Goal: Information Seeking & Learning: Learn about a topic

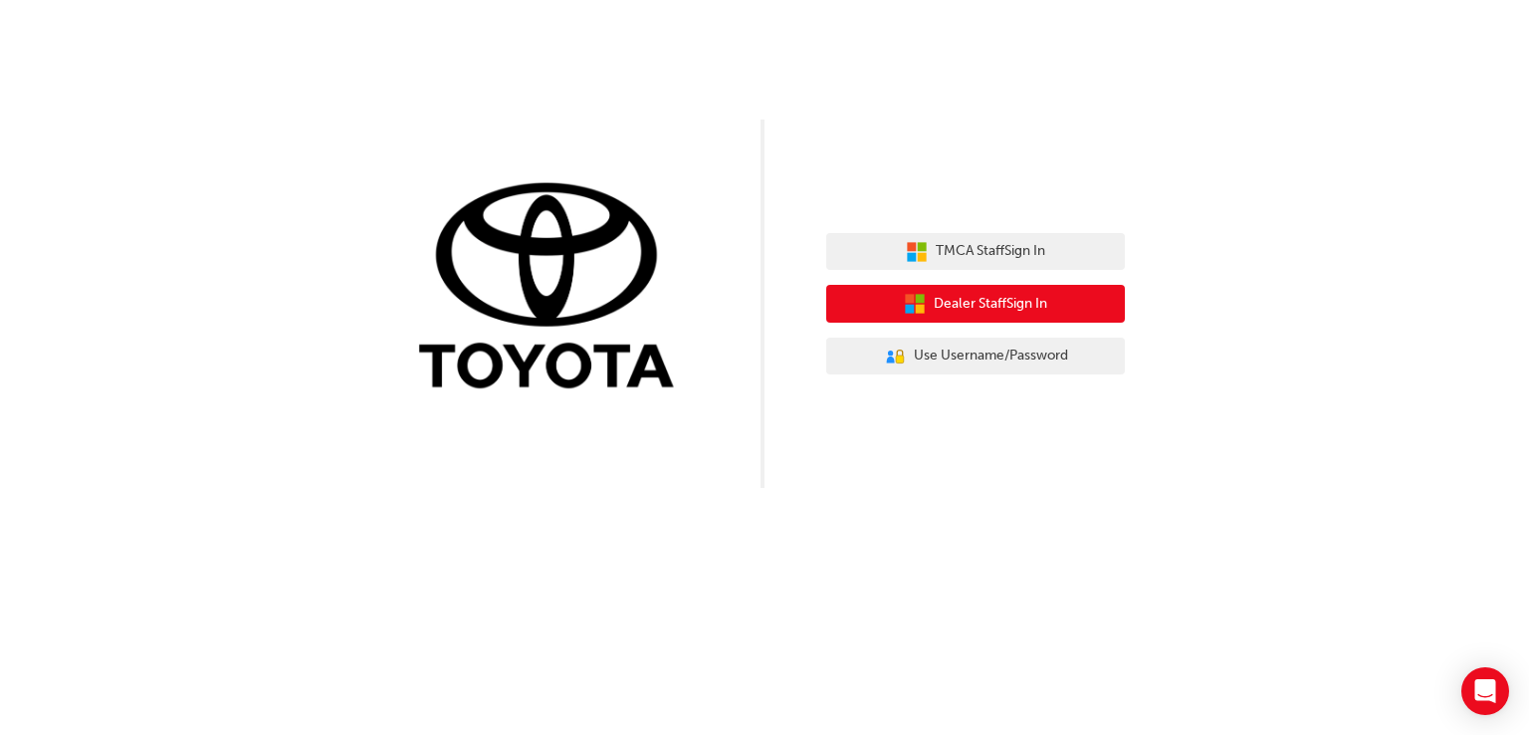
click at [1012, 306] on span "Dealer Staff Sign In" at bounding box center [991, 304] width 114 height 23
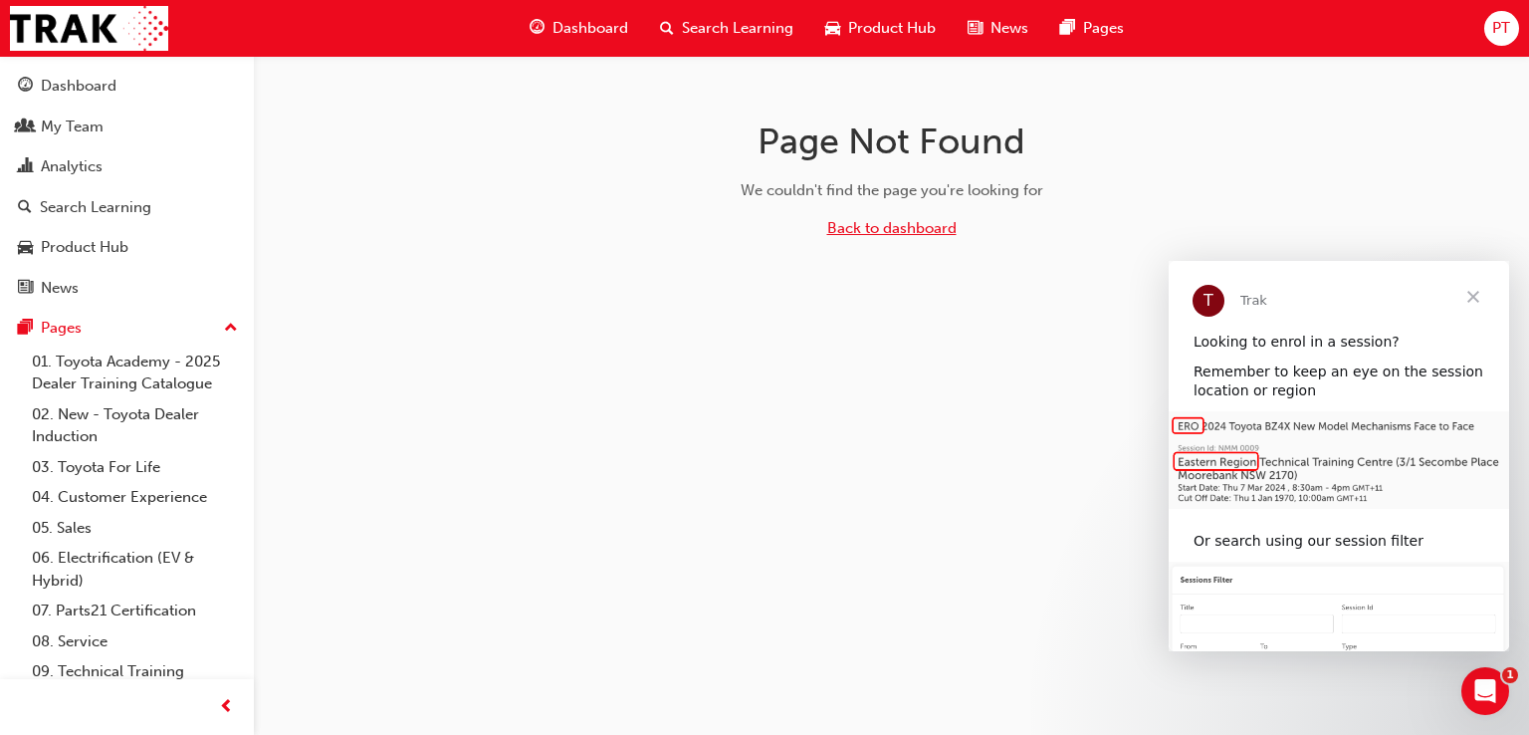
click at [876, 228] on link "Back to dashboard" at bounding box center [891, 228] width 129 height 18
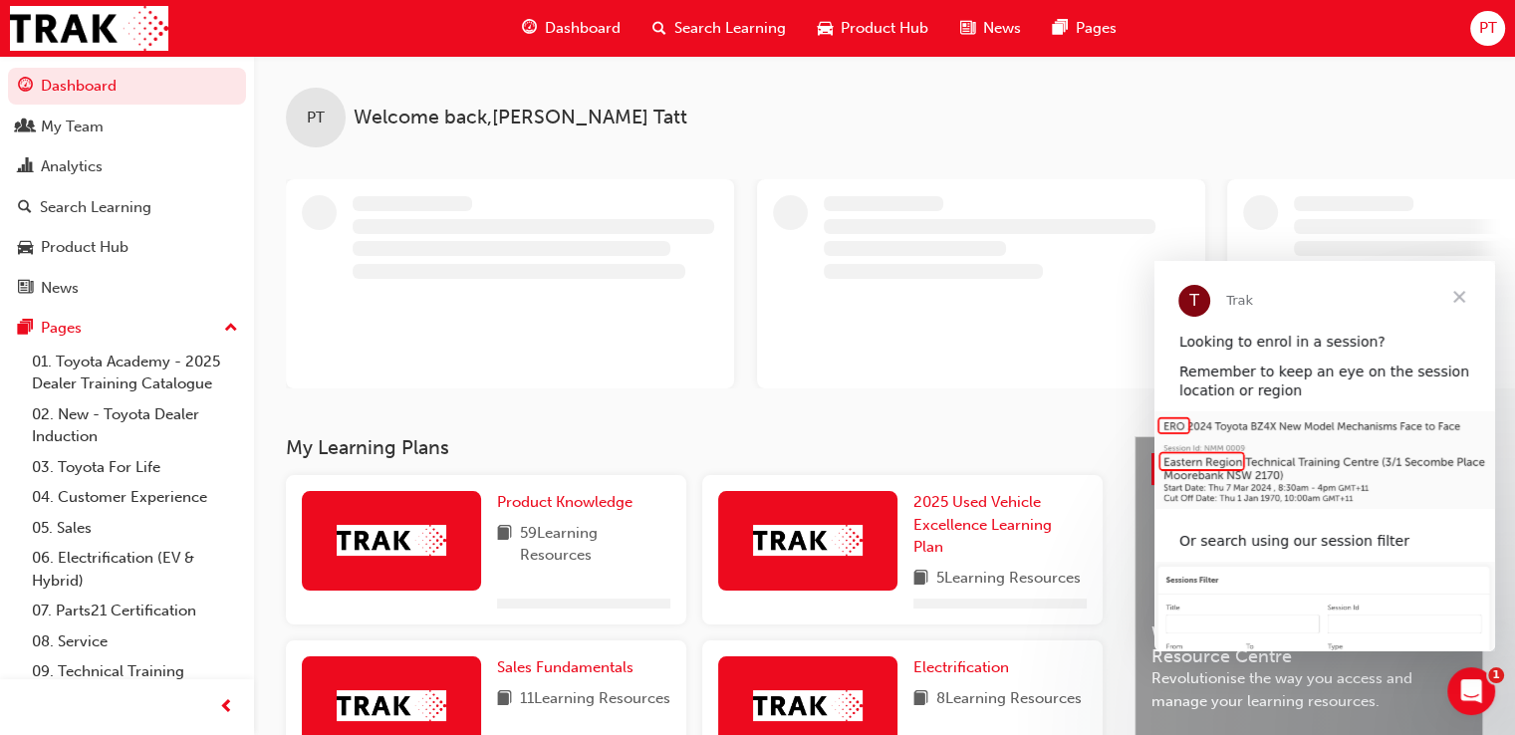
click at [1454, 290] on span "Close" at bounding box center [1459, 297] width 72 height 72
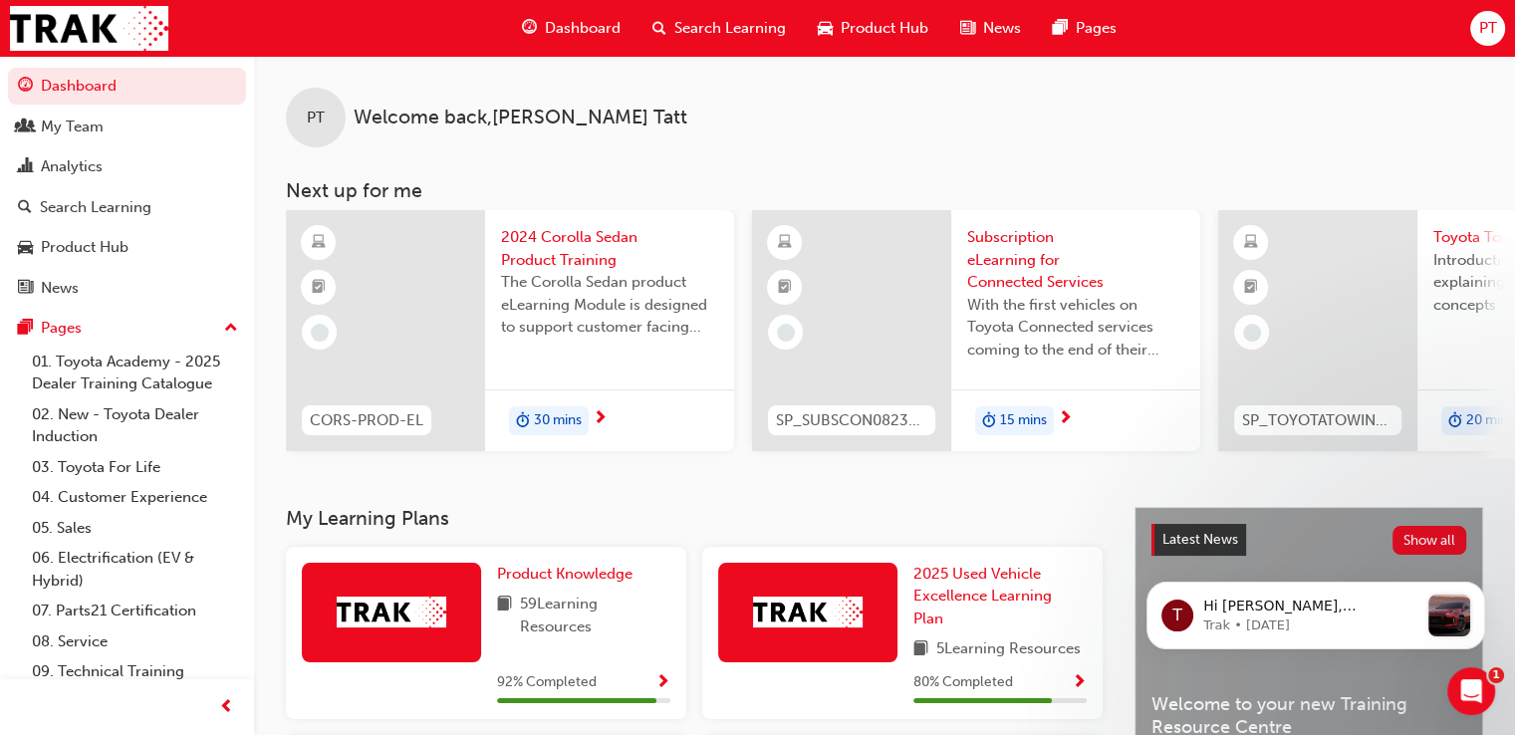
click at [702, 26] on span "Search Learning" at bounding box center [730, 28] width 112 height 23
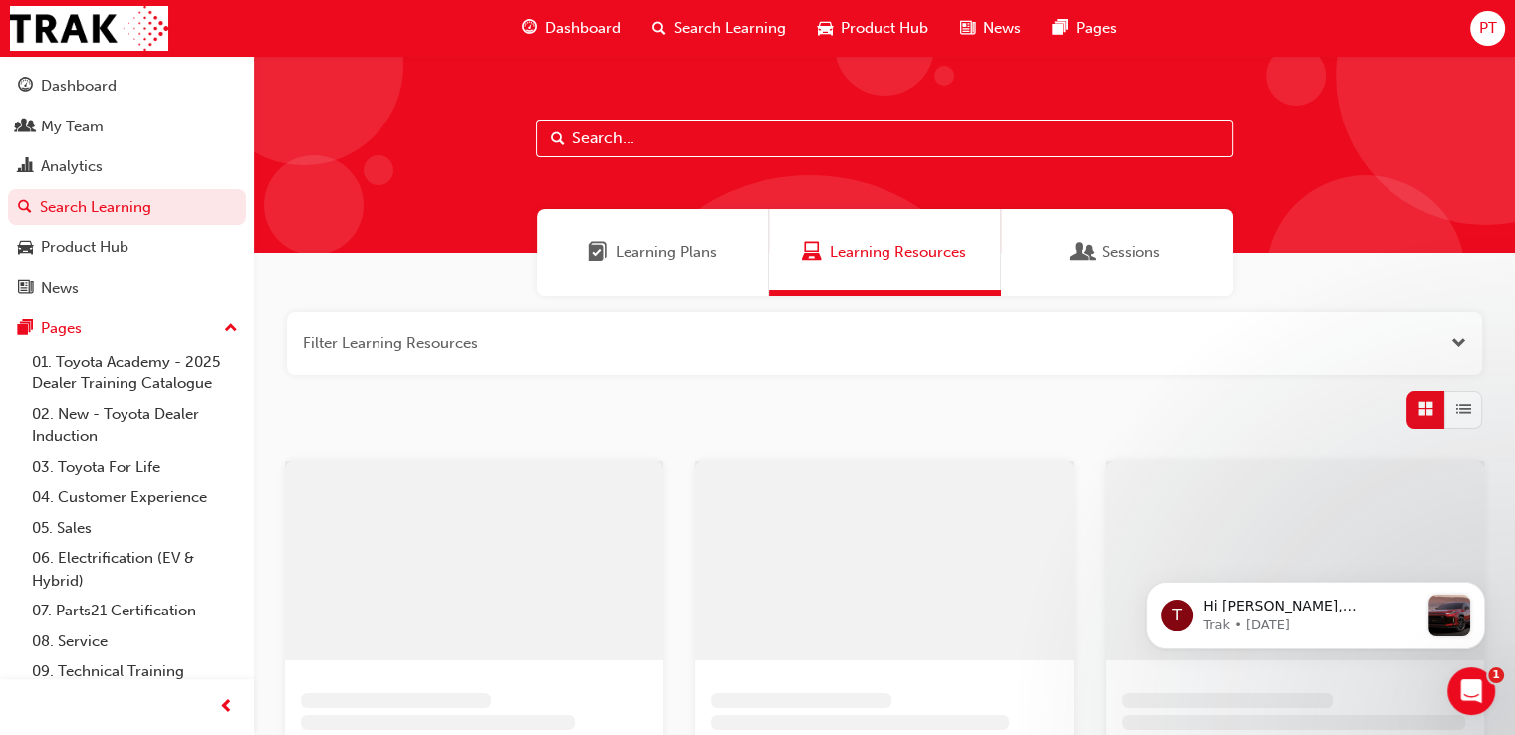
click at [629, 142] on input "text" at bounding box center [884, 138] width 697 height 38
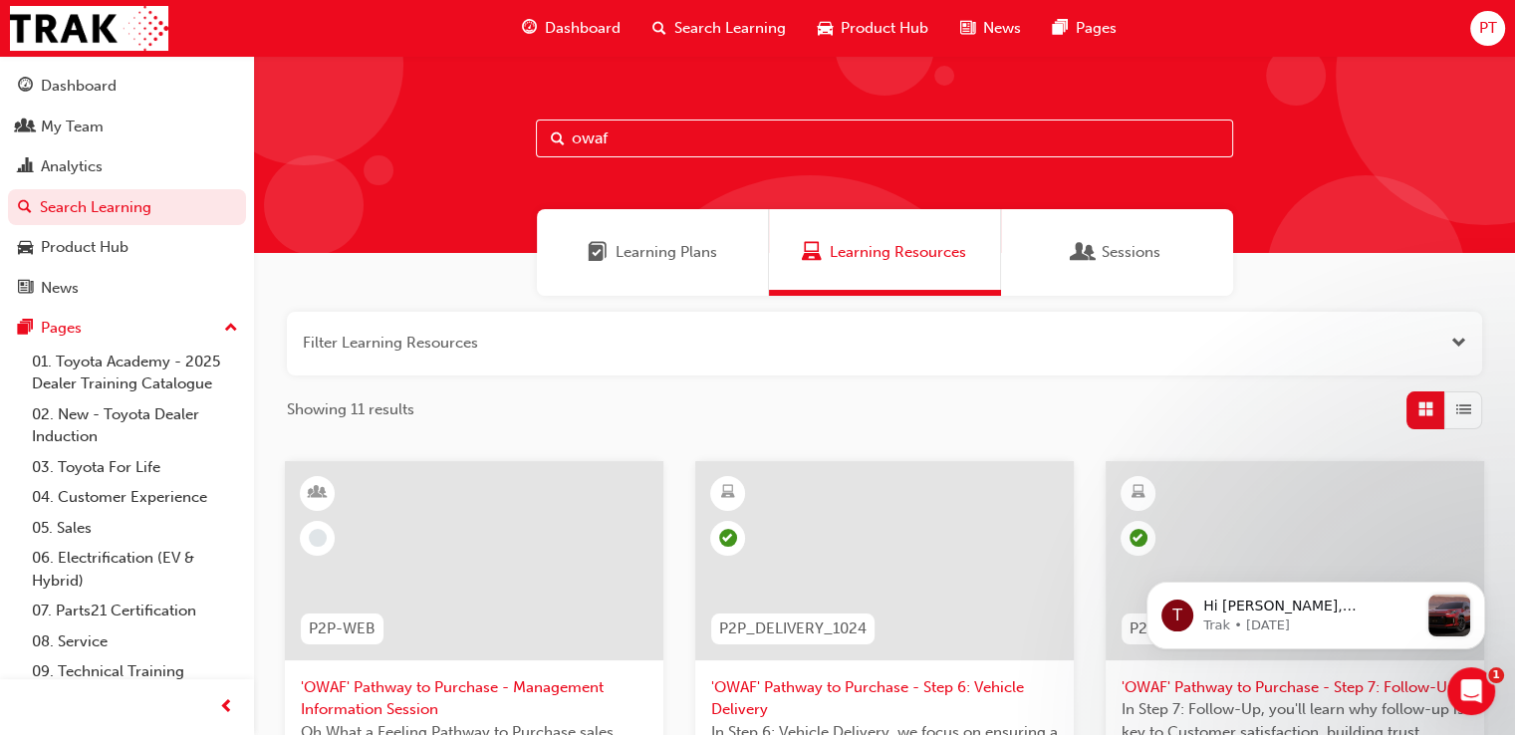
type input "owaf"
click at [127, 210] on link "Search Learning" at bounding box center [127, 207] width 238 height 37
click at [671, 134] on input "owaf" at bounding box center [884, 138] width 697 height 38
drag, startPoint x: 661, startPoint y: 132, endPoint x: 542, endPoint y: 144, distance: 120.1
click at [542, 144] on input "owaf" at bounding box center [884, 138] width 697 height 38
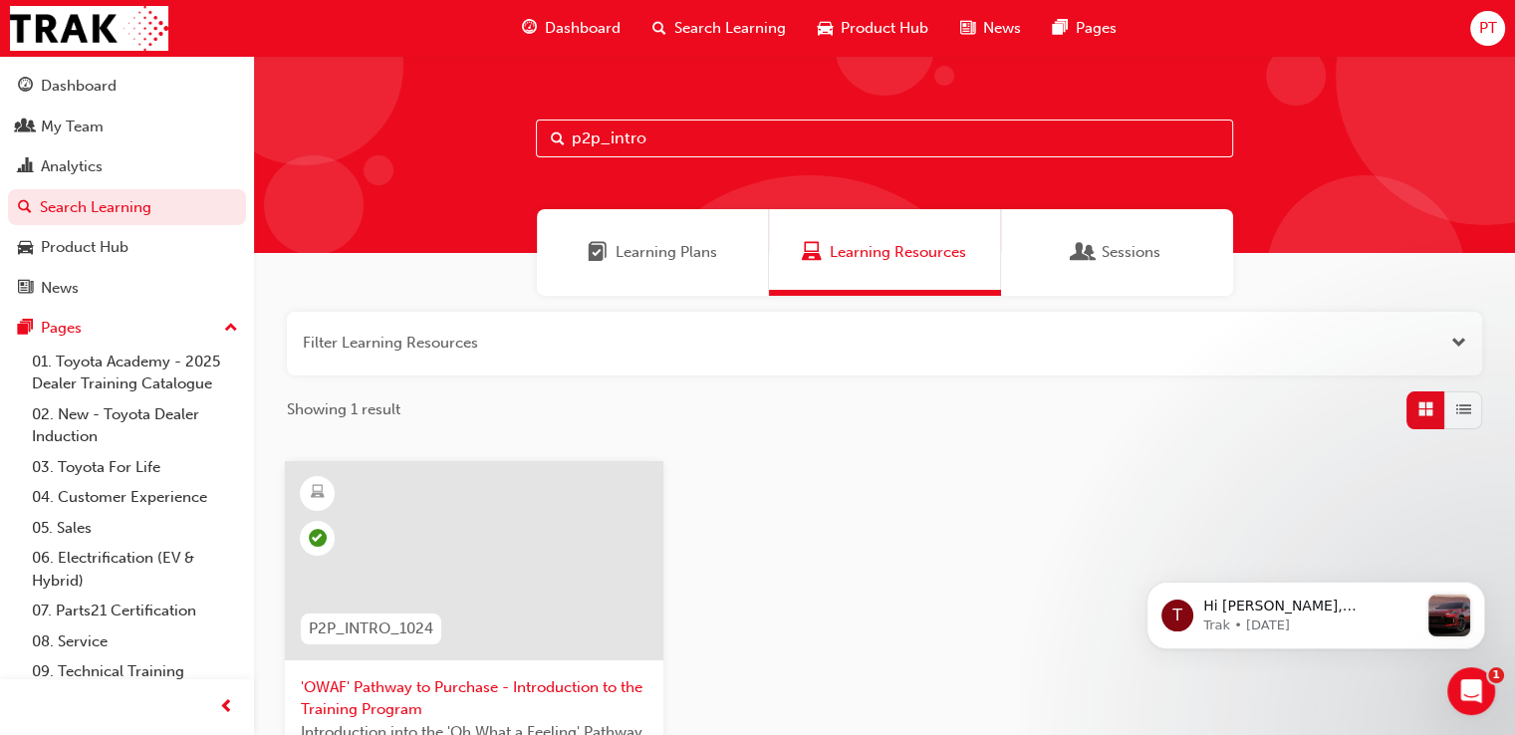
type input "p2p_intro"
click at [378, 690] on span "'OWAF' Pathway to Purchase - Introduction to the Training Program" at bounding box center [474, 698] width 347 height 45
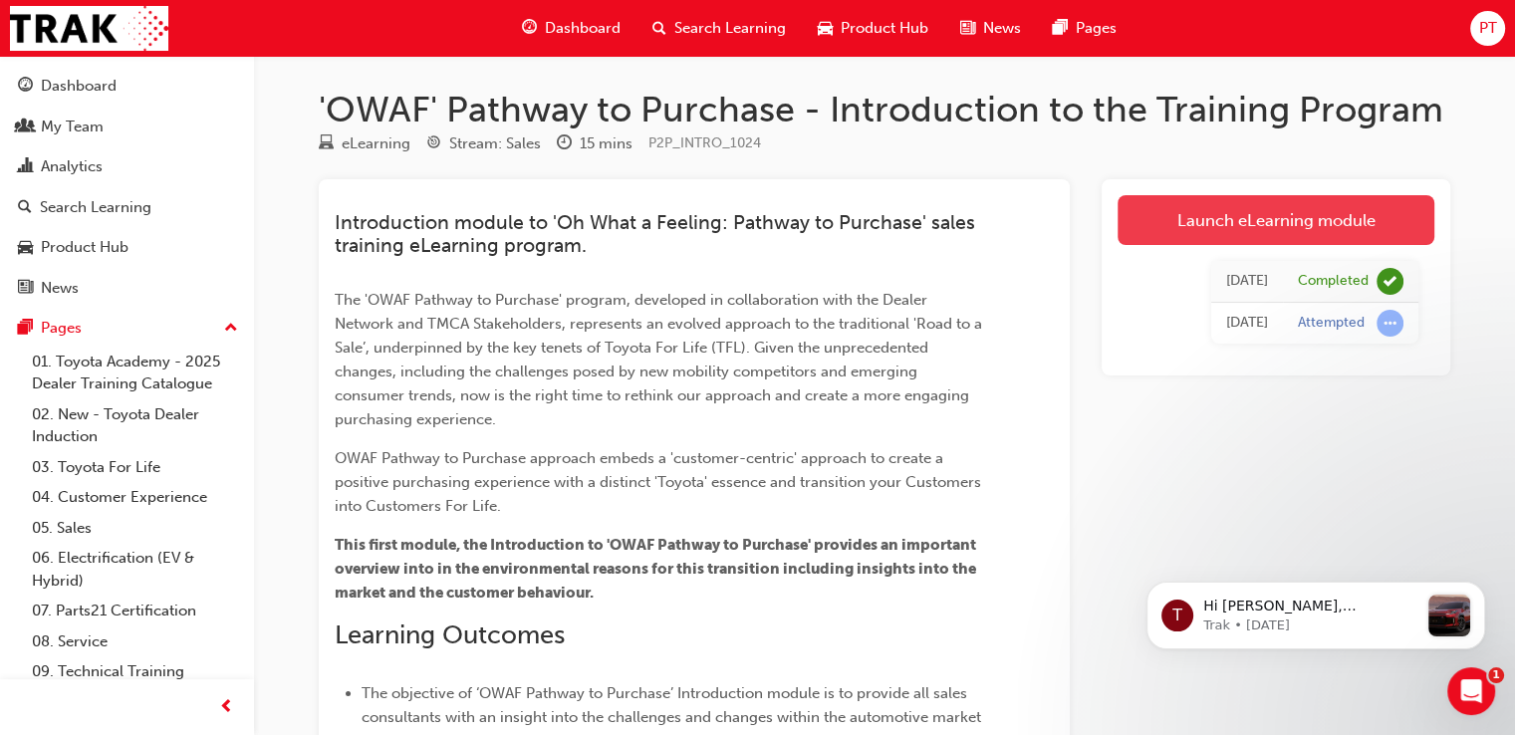
click at [1271, 218] on link "Launch eLearning module" at bounding box center [1275, 220] width 317 height 50
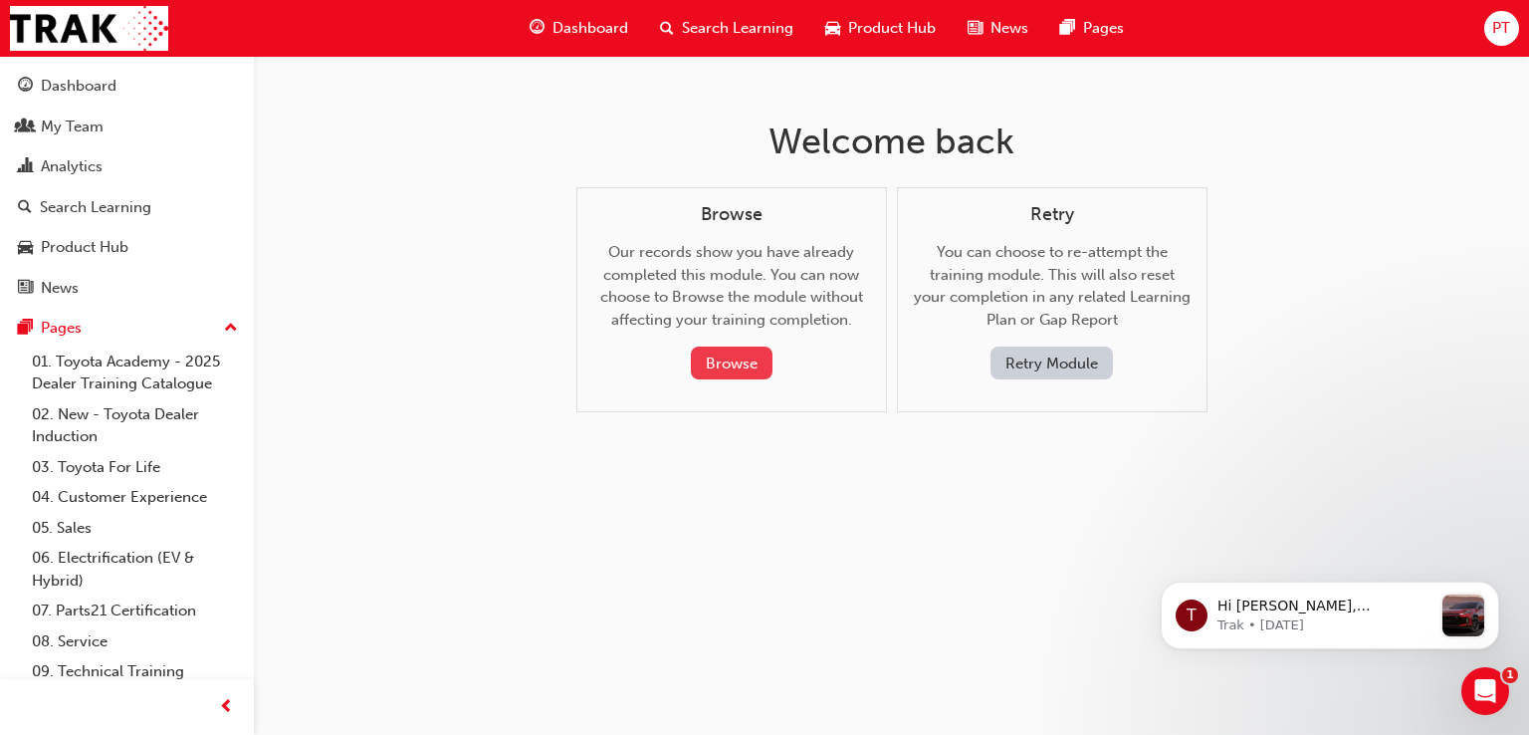
click at [733, 364] on button "Browse" at bounding box center [732, 363] width 82 height 33
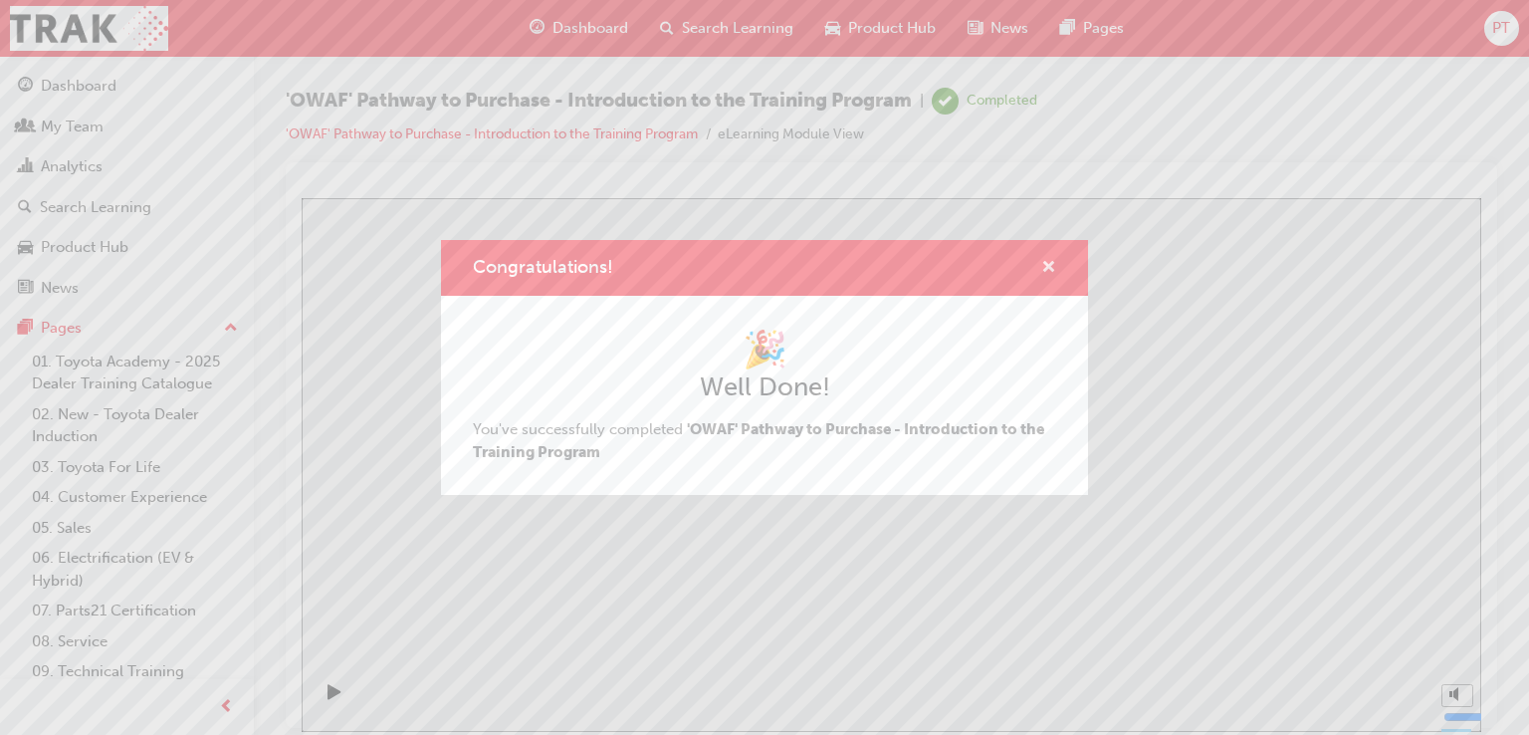
click at [1052, 264] on span "cross-icon" at bounding box center [1049, 269] width 15 height 18
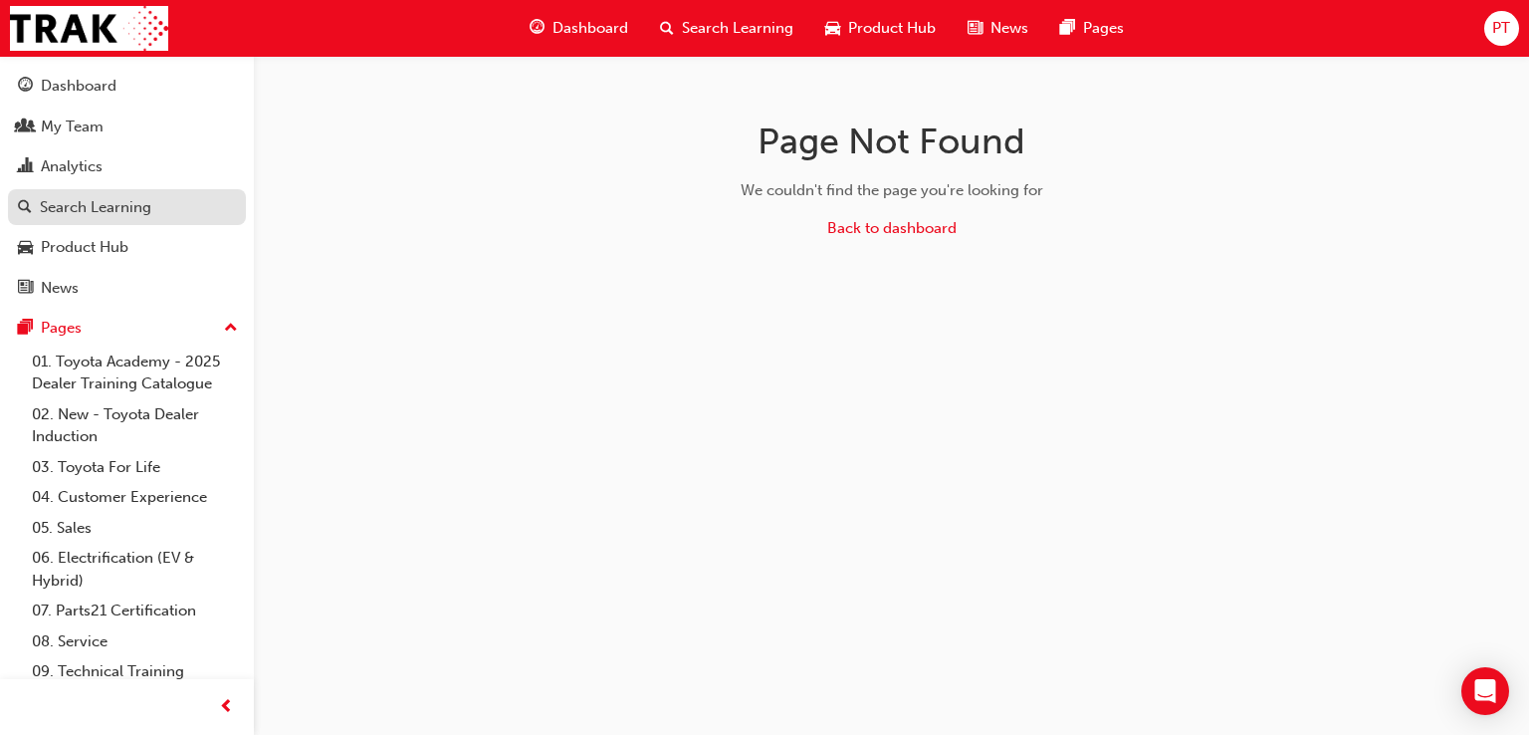
click at [75, 208] on div "Search Learning" at bounding box center [96, 207] width 112 height 23
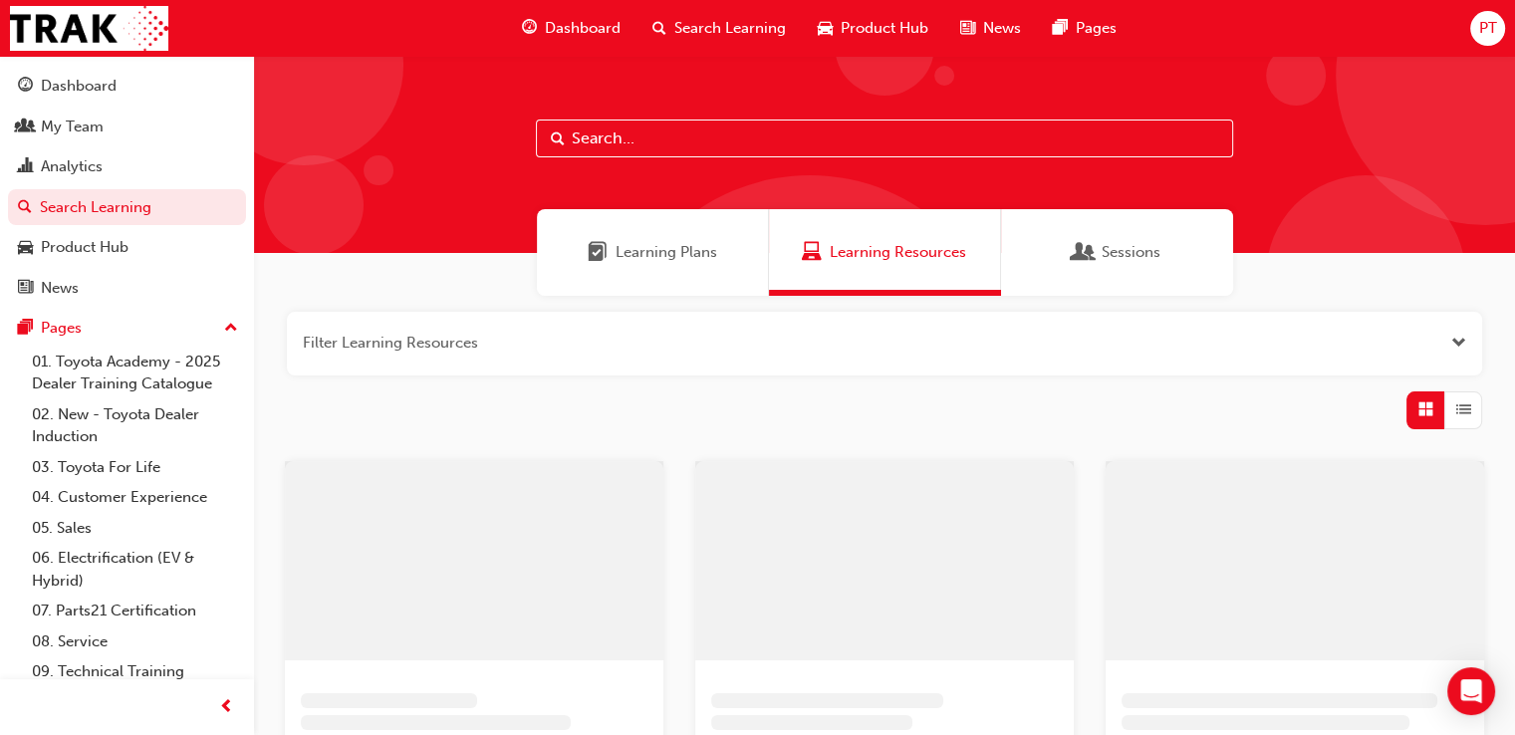
click at [694, 142] on input "text" at bounding box center [884, 138] width 697 height 38
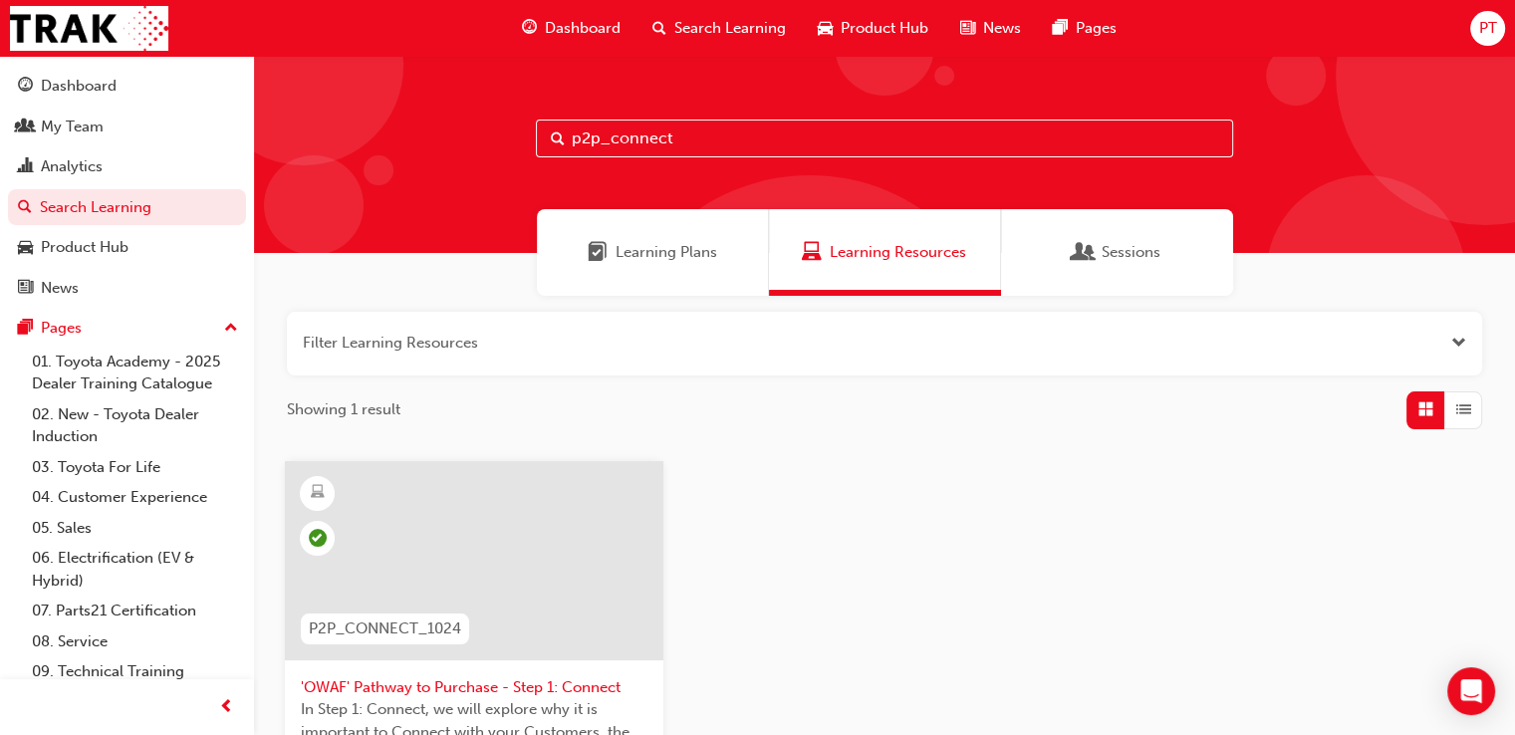
type input "p2p_connect"
click at [446, 571] on div at bounding box center [474, 560] width 378 height 199
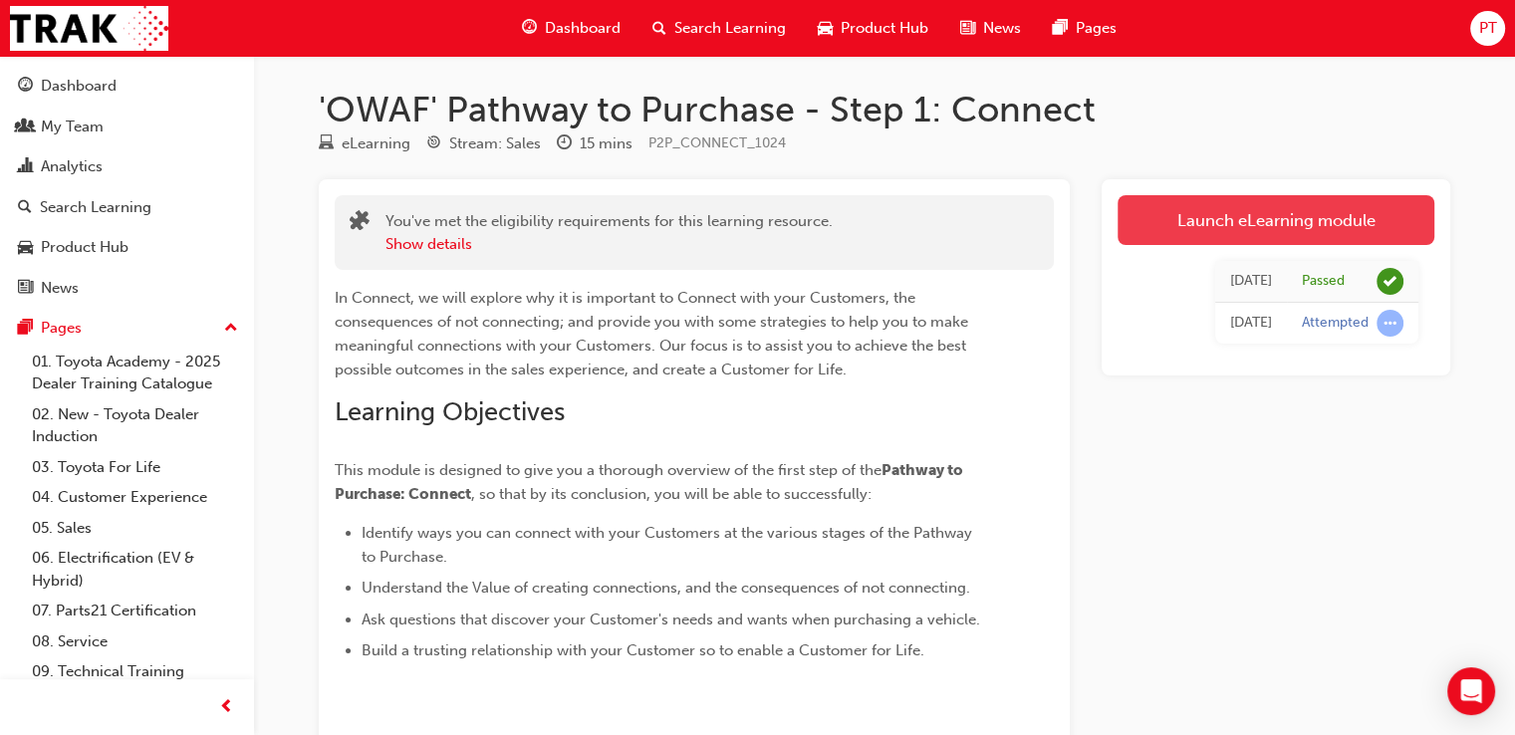
click at [1207, 224] on link "Launch eLearning module" at bounding box center [1275, 220] width 317 height 50
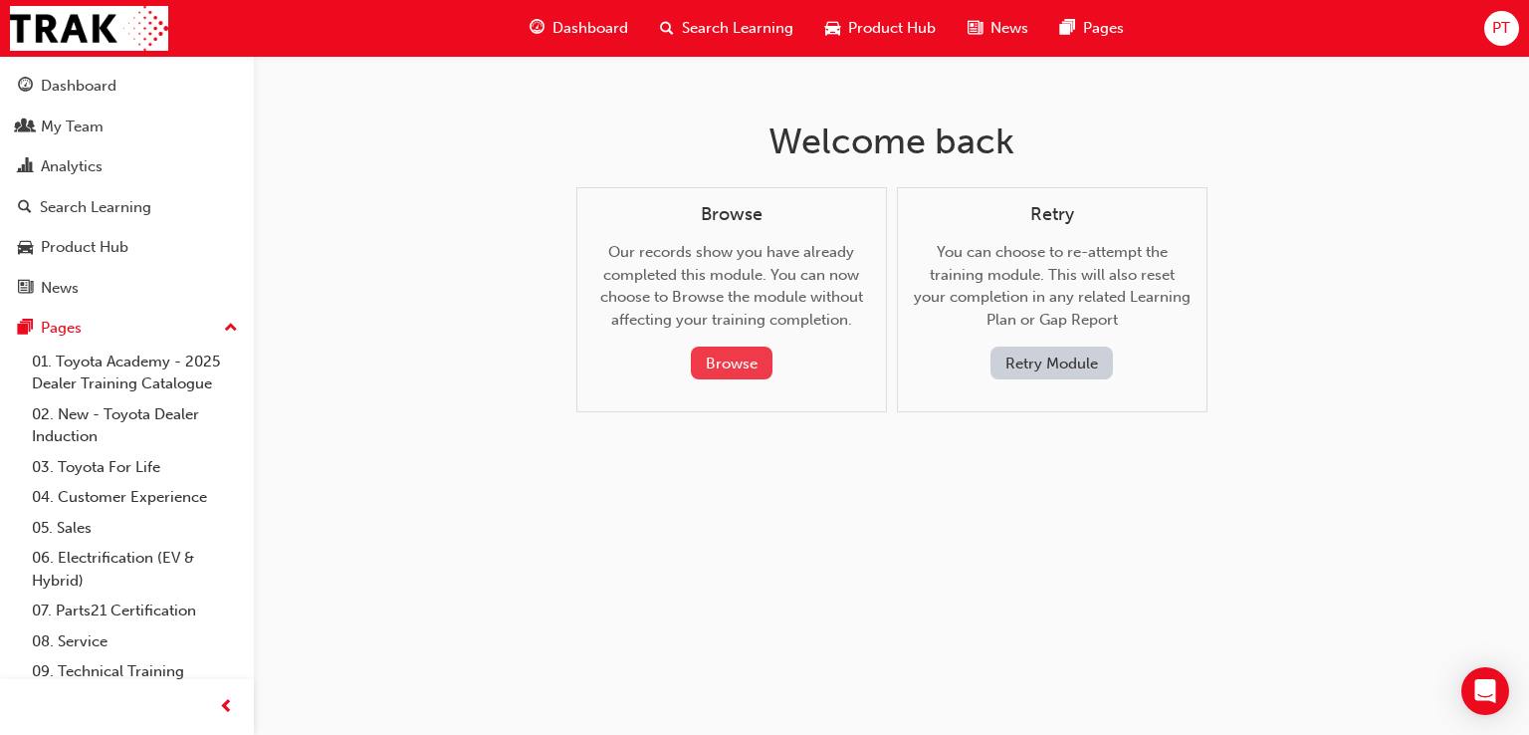
click at [729, 354] on button "Browse" at bounding box center [732, 363] width 82 height 33
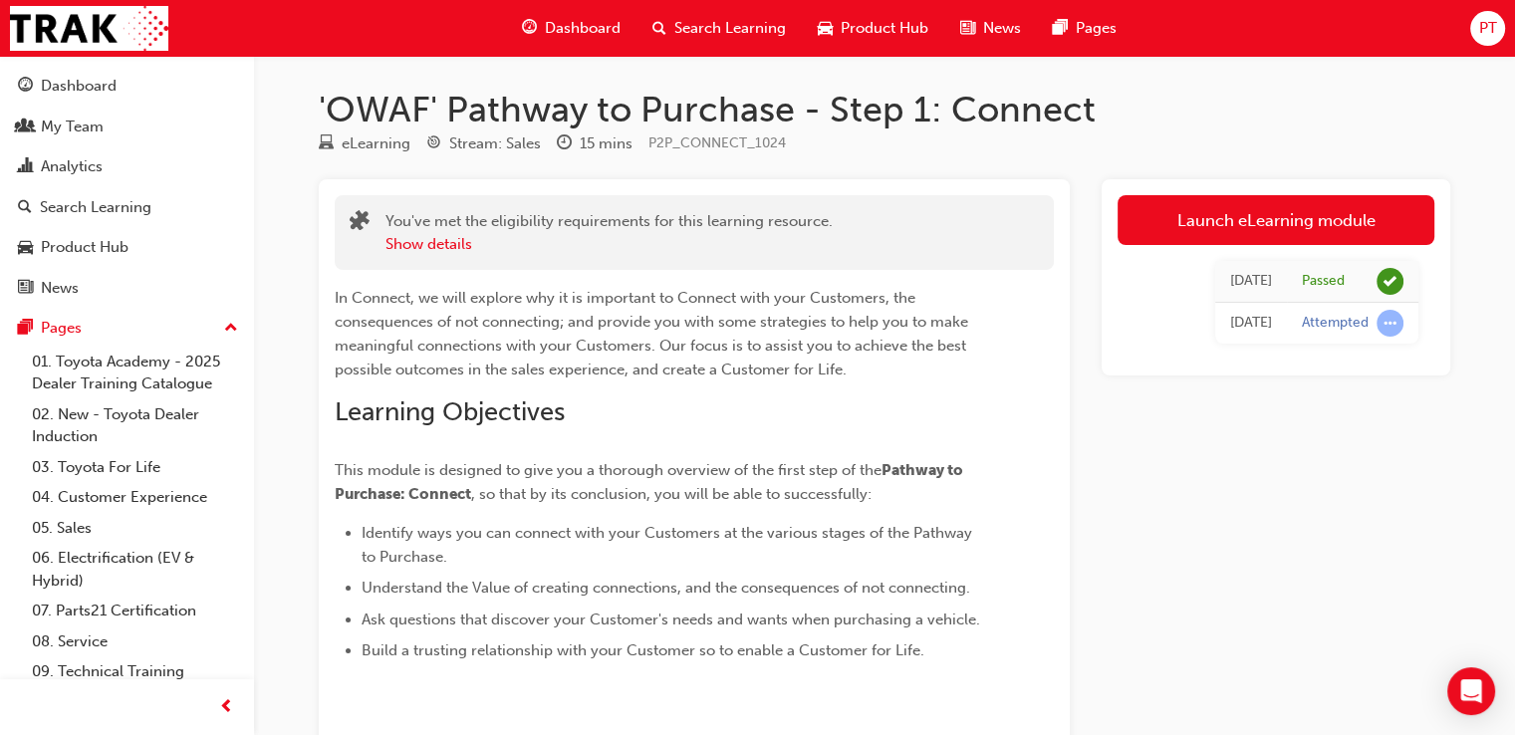
click at [251, 54] on div "Dashboard Search Learning Product Hub News Pages PT" at bounding box center [757, 28] width 1515 height 57
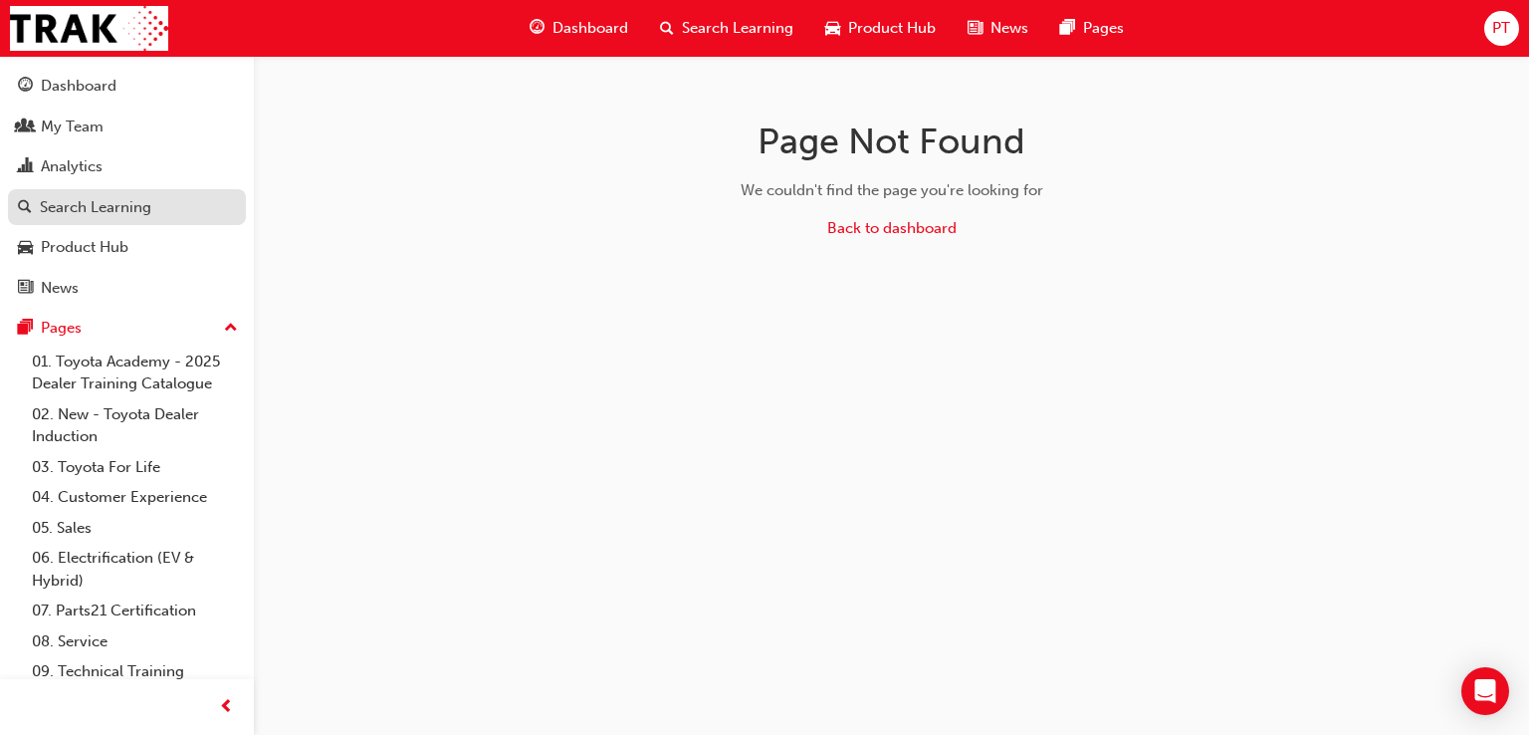
click at [78, 210] on div "Search Learning" at bounding box center [96, 207] width 112 height 23
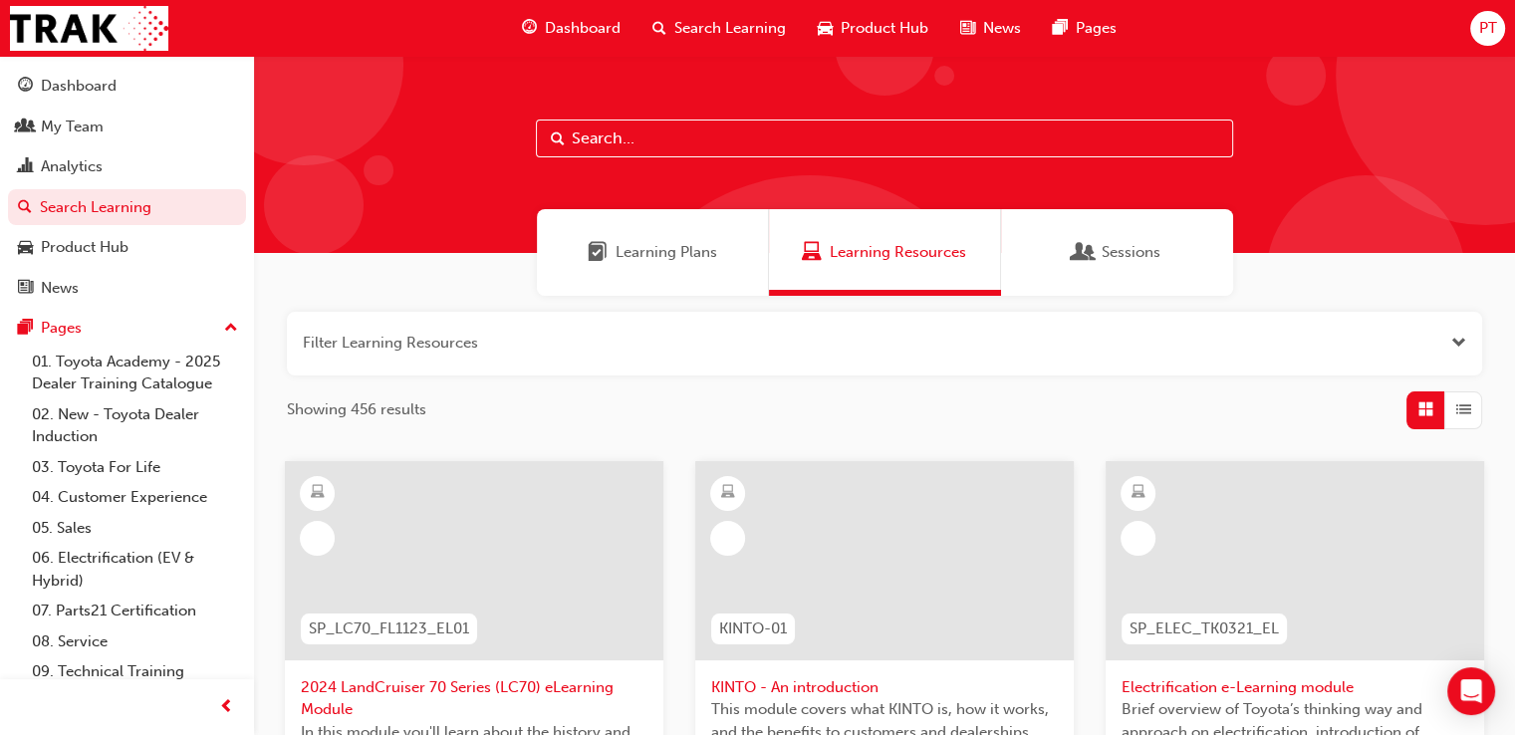
click at [586, 136] on input "text" at bounding box center [884, 138] width 697 height 38
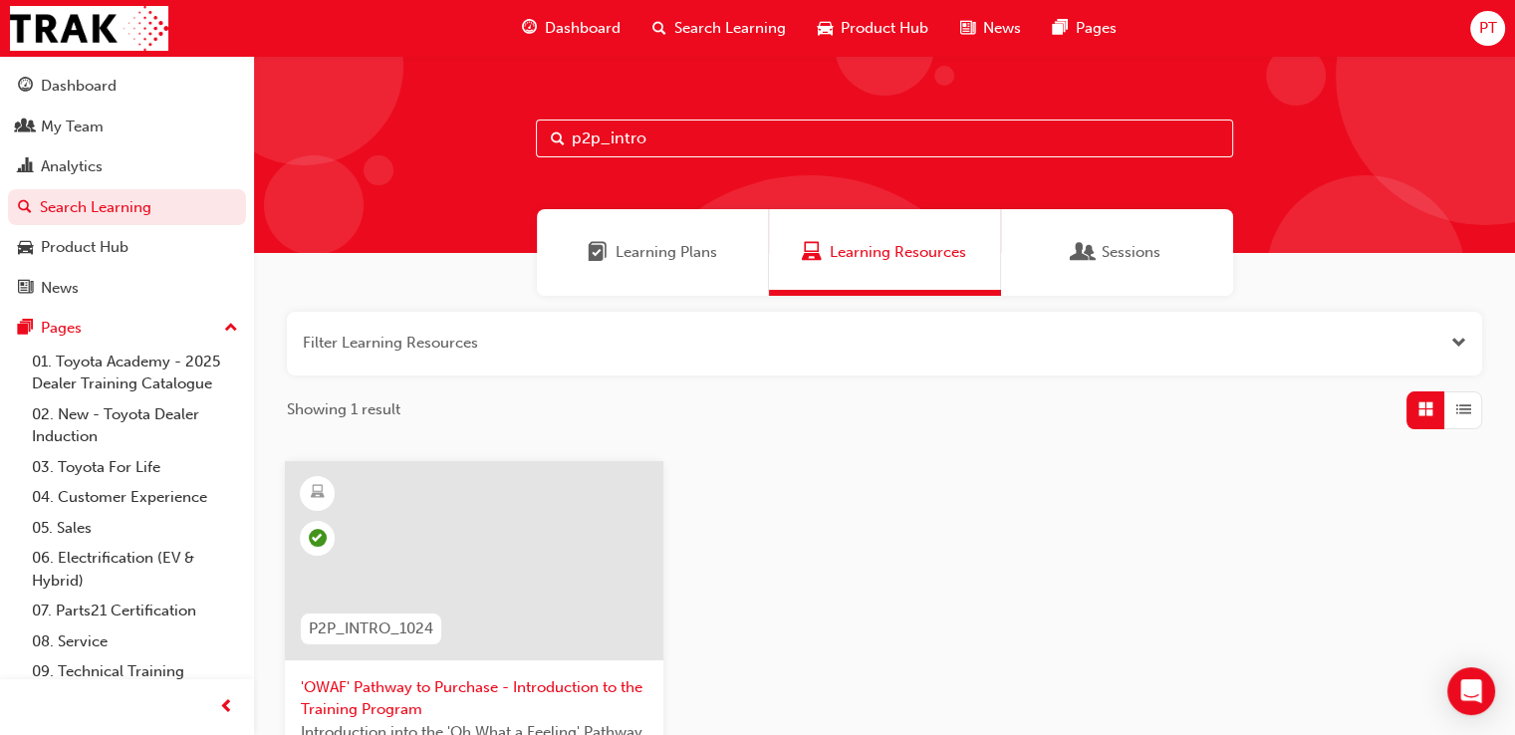
type input "p2p_intro"
click at [412, 681] on span "'OWAF' Pathway to Purchase - Introduction to the Training Program" at bounding box center [474, 698] width 347 height 45
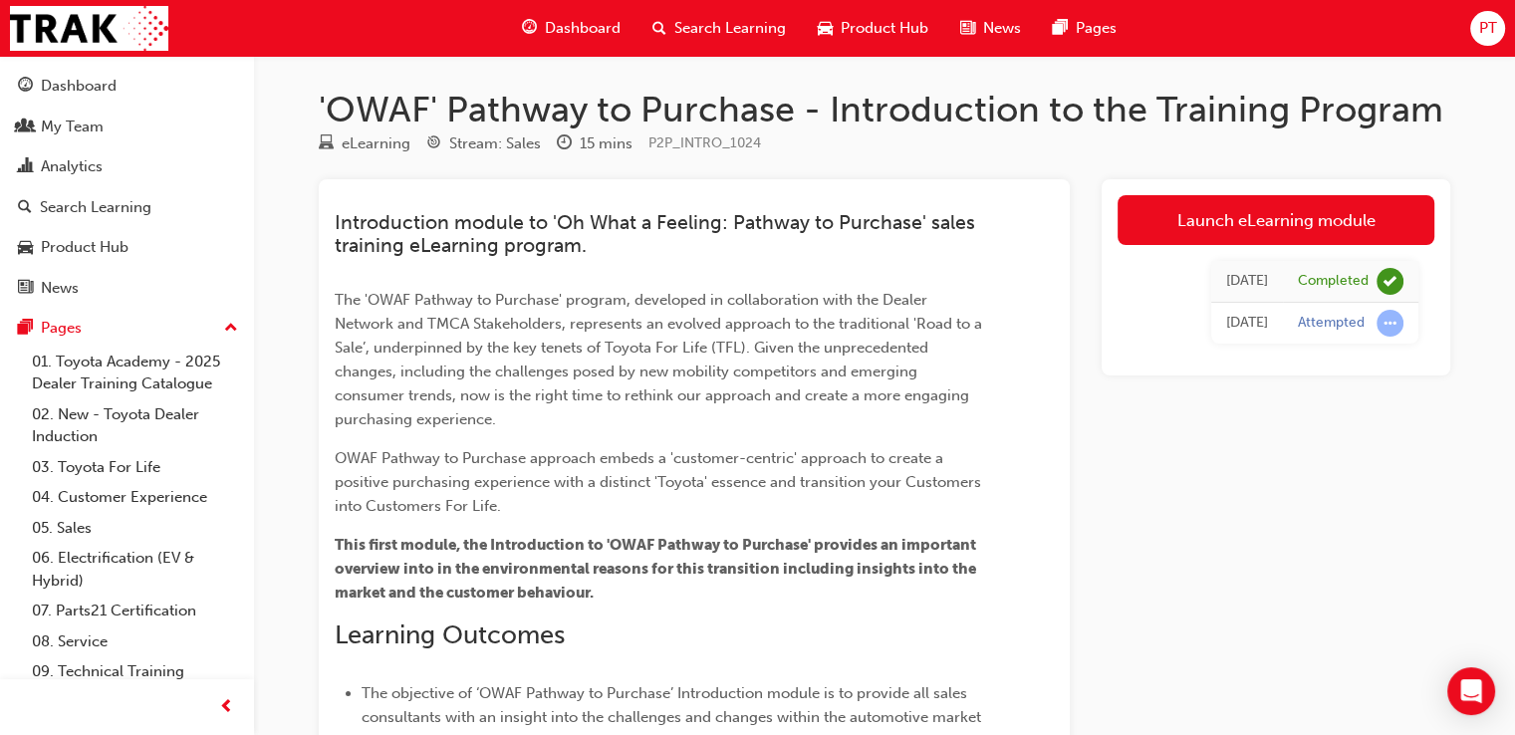
click at [251, 56] on div "Dashboard Search Learning Product Hub News Pages PT" at bounding box center [757, 28] width 1515 height 57
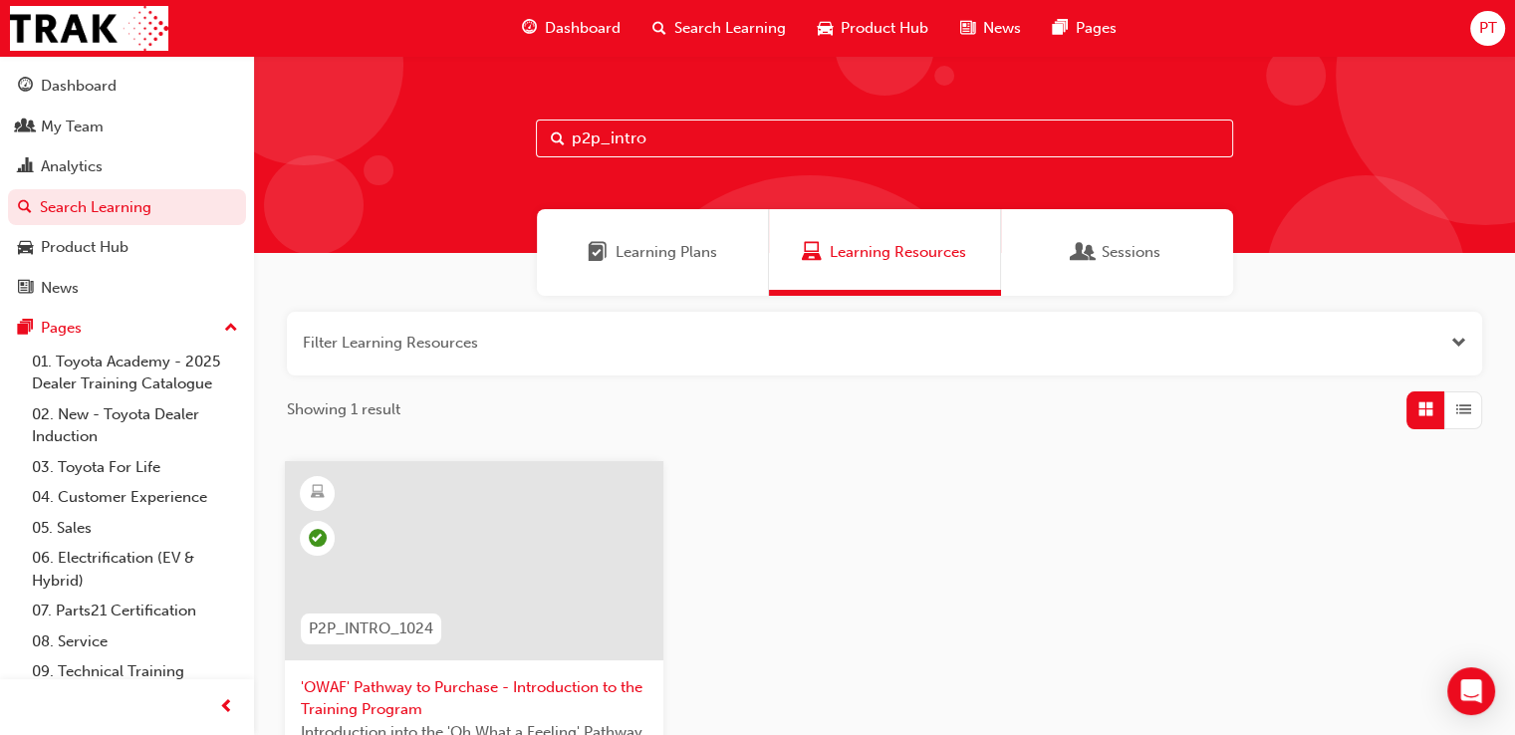
click at [674, 140] on input "p2p_intro" at bounding box center [884, 138] width 697 height 38
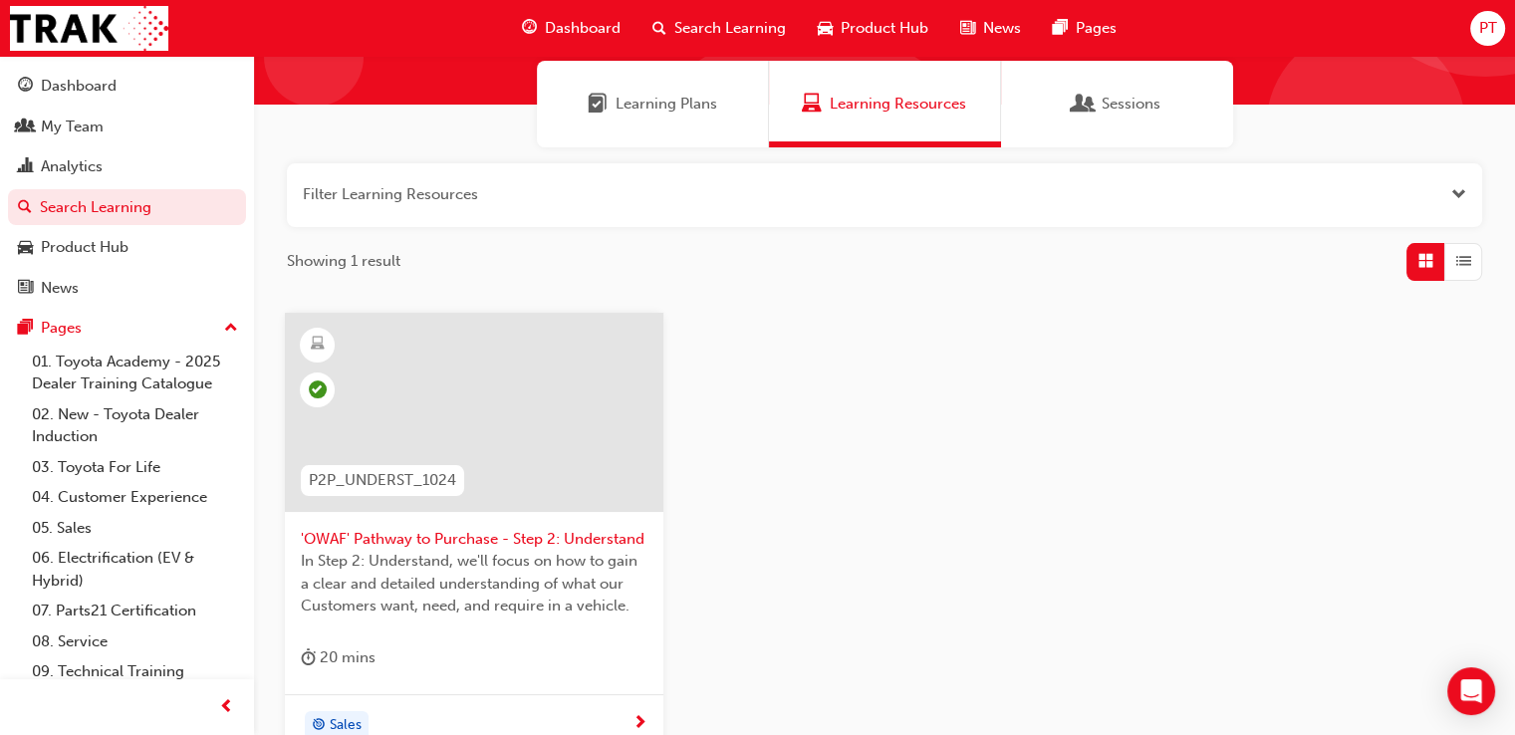
scroll to position [199, 0]
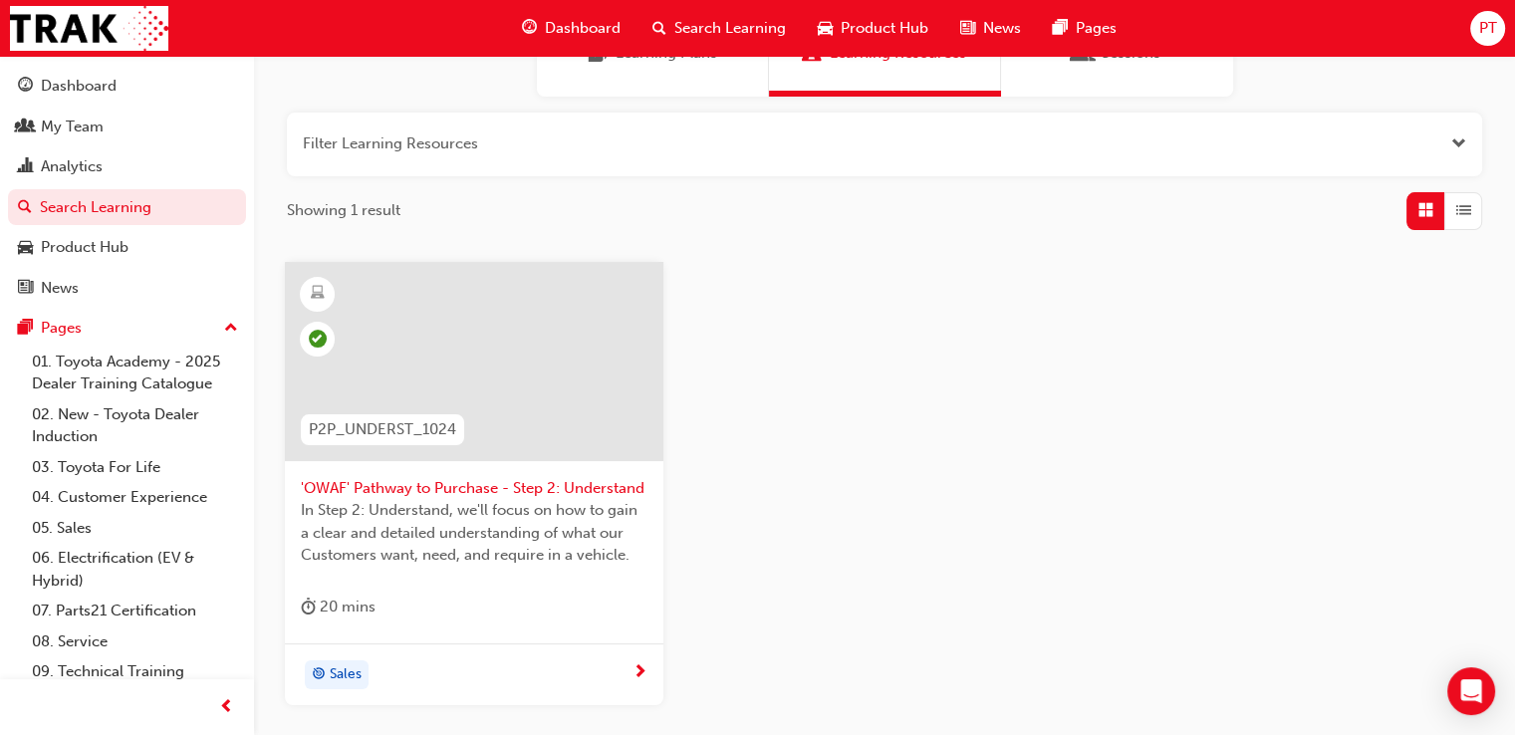
type input "p2p_underst"
click at [466, 487] on span "'OWAF' Pathway to Purchase - Step 2: Understand" at bounding box center [474, 488] width 347 height 23
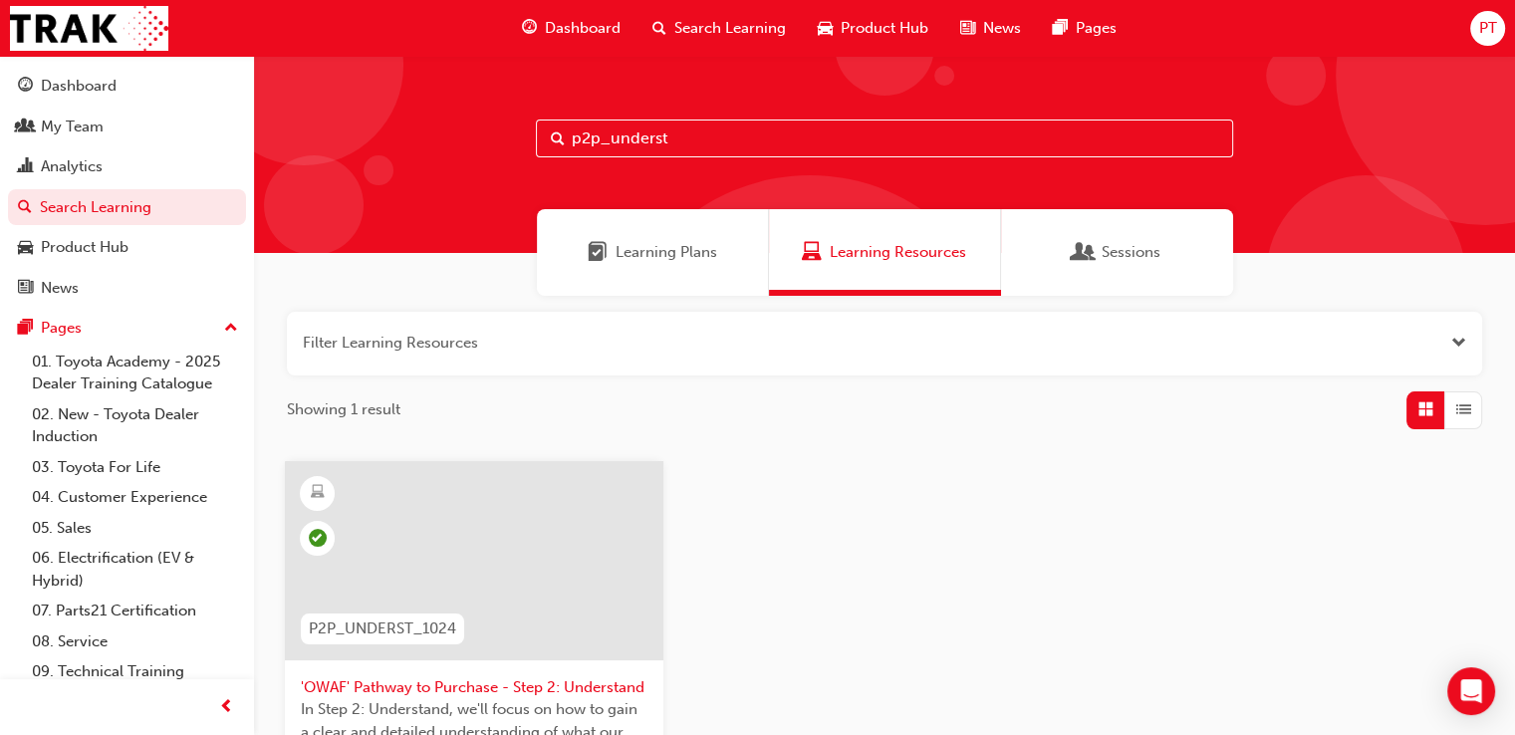
click at [707, 137] on input "p2p_underst" at bounding box center [884, 138] width 697 height 38
type input "p2p_advise"
click at [468, 686] on span "'OWAF' Pathway to Purchase - Step 3: Advise" at bounding box center [474, 687] width 347 height 23
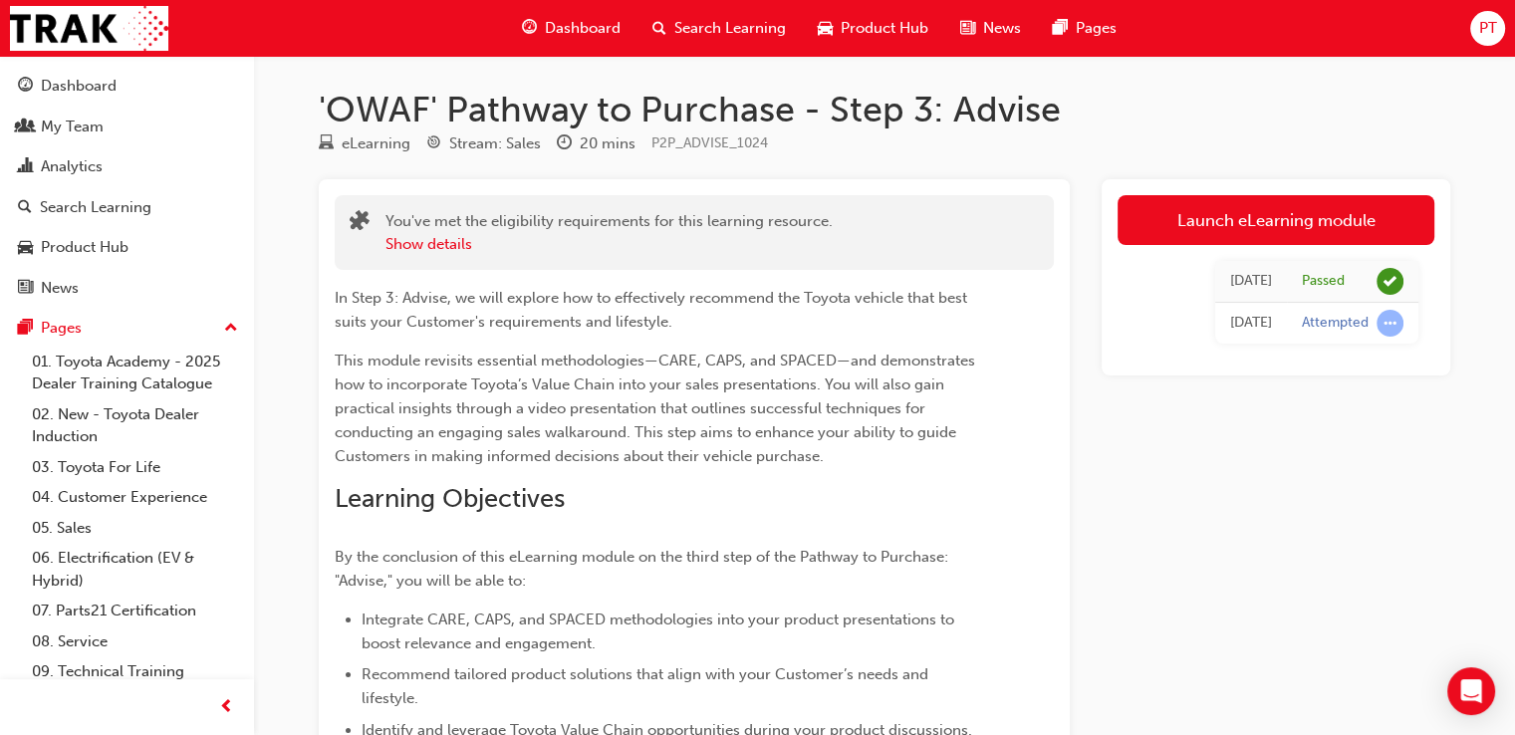
click at [251, 55] on div "Dashboard Search Learning Product Hub News Pages PT" at bounding box center [757, 28] width 1515 height 57
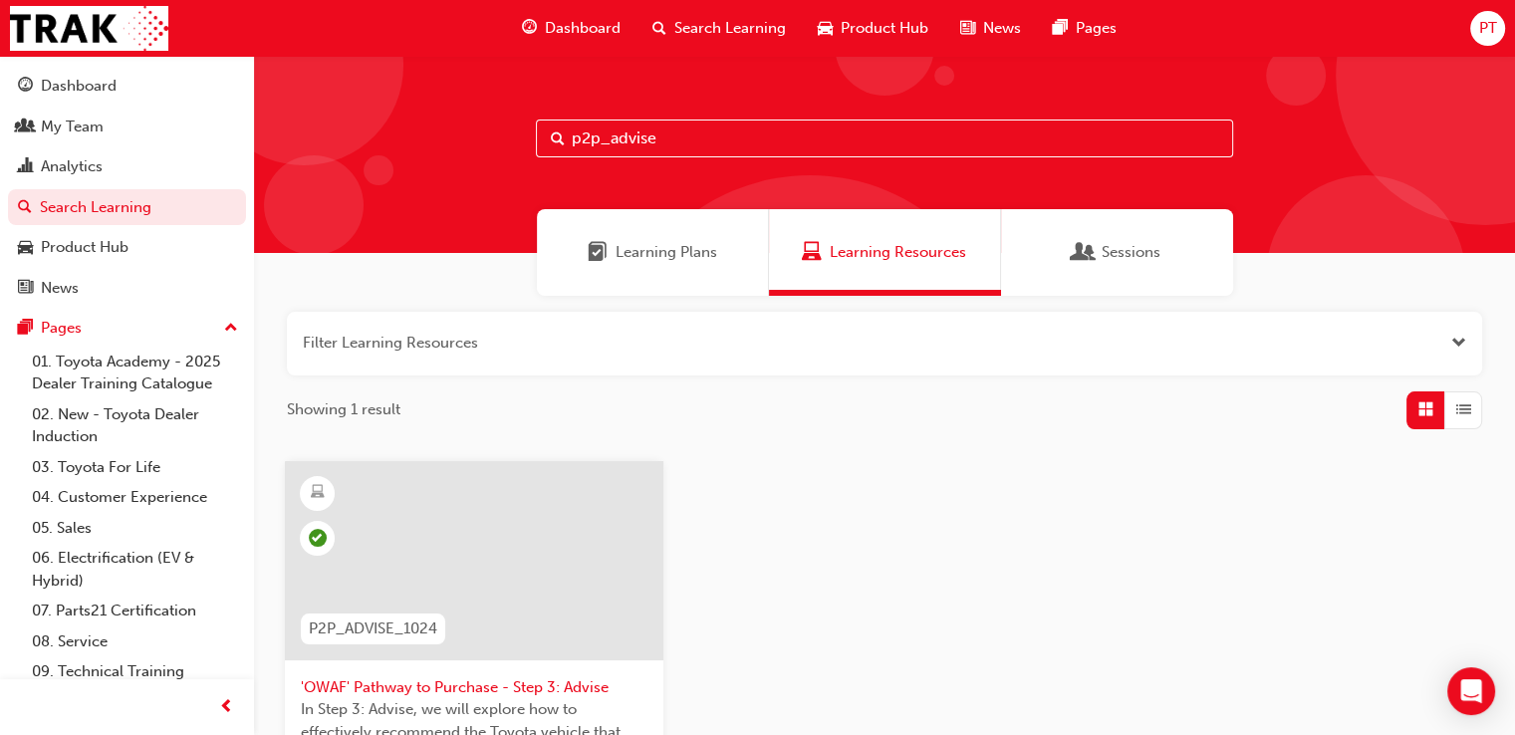
click at [674, 136] on input "p2p_advise" at bounding box center [884, 138] width 697 height 38
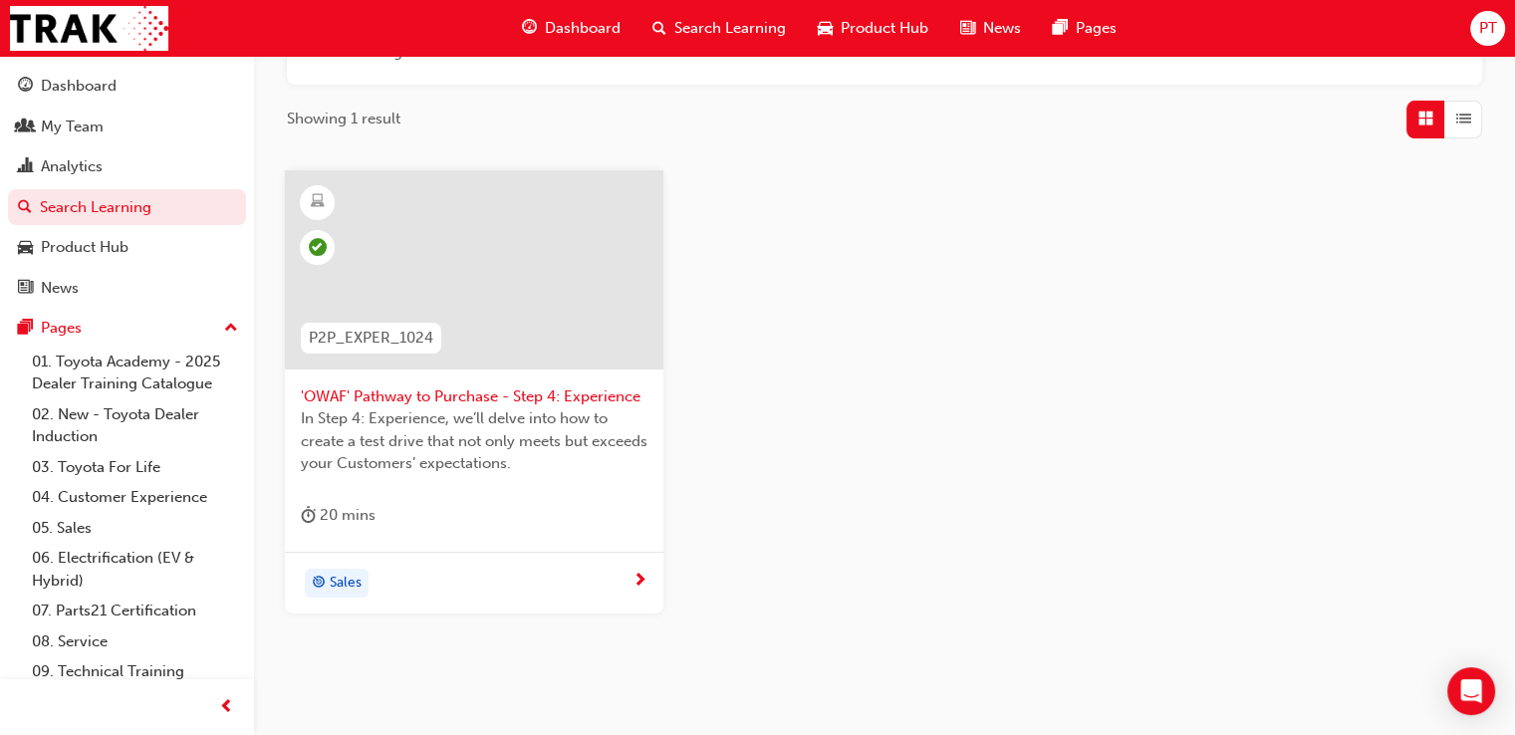
scroll to position [299, 0]
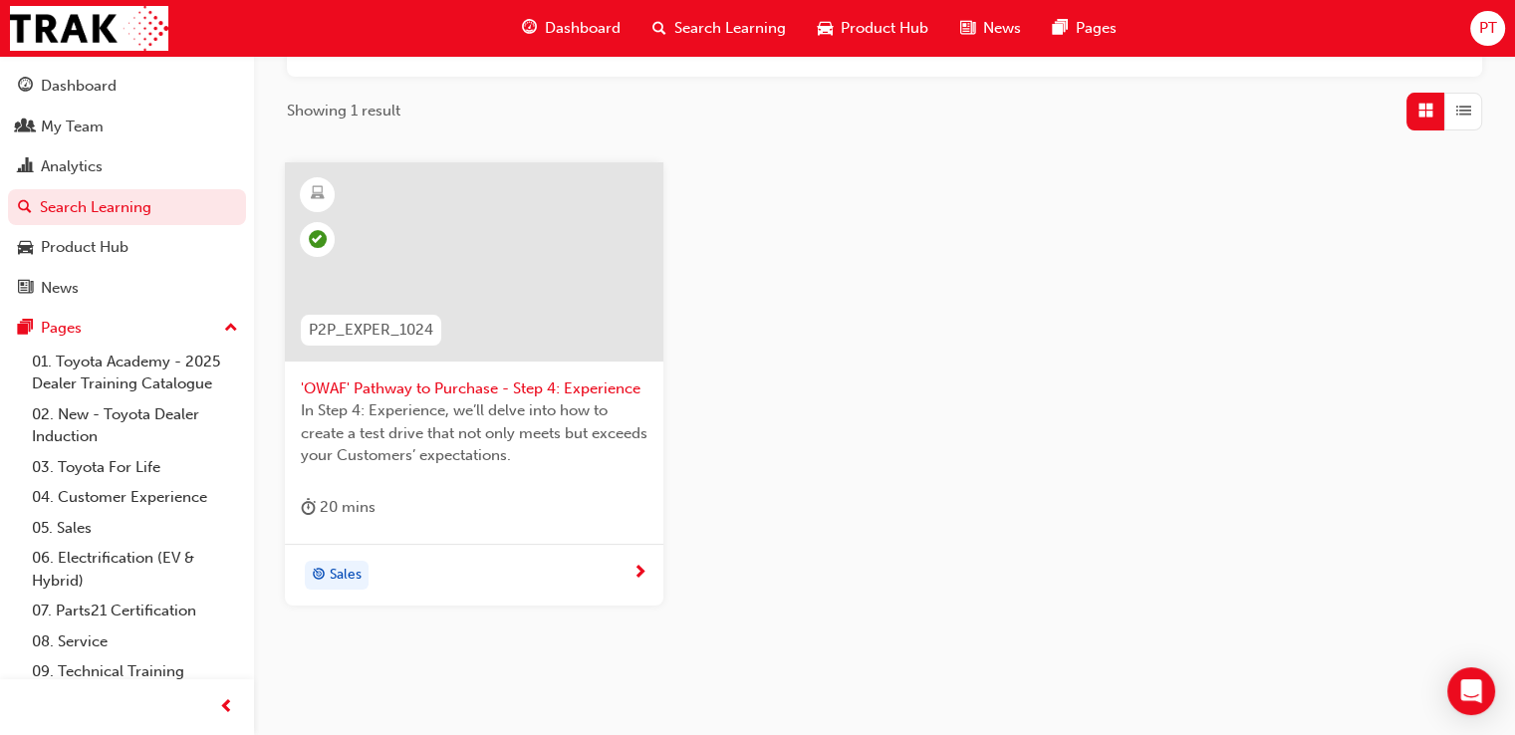
type input "p2p_exper"
click at [536, 392] on span "'OWAF' Pathway to Purchase - Step 4: Experience" at bounding box center [474, 388] width 347 height 23
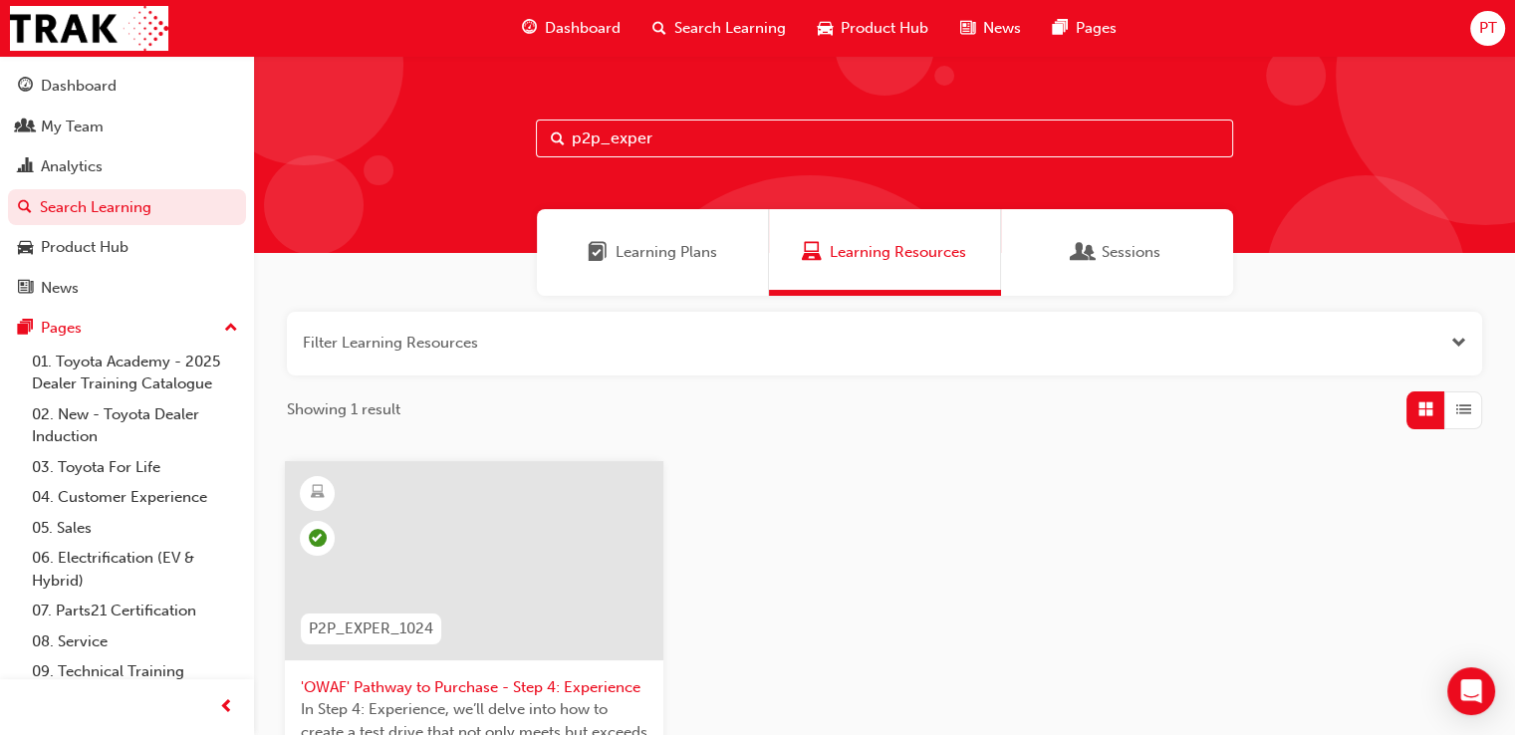
click at [681, 138] on input "p2p_exper" at bounding box center [884, 138] width 697 height 38
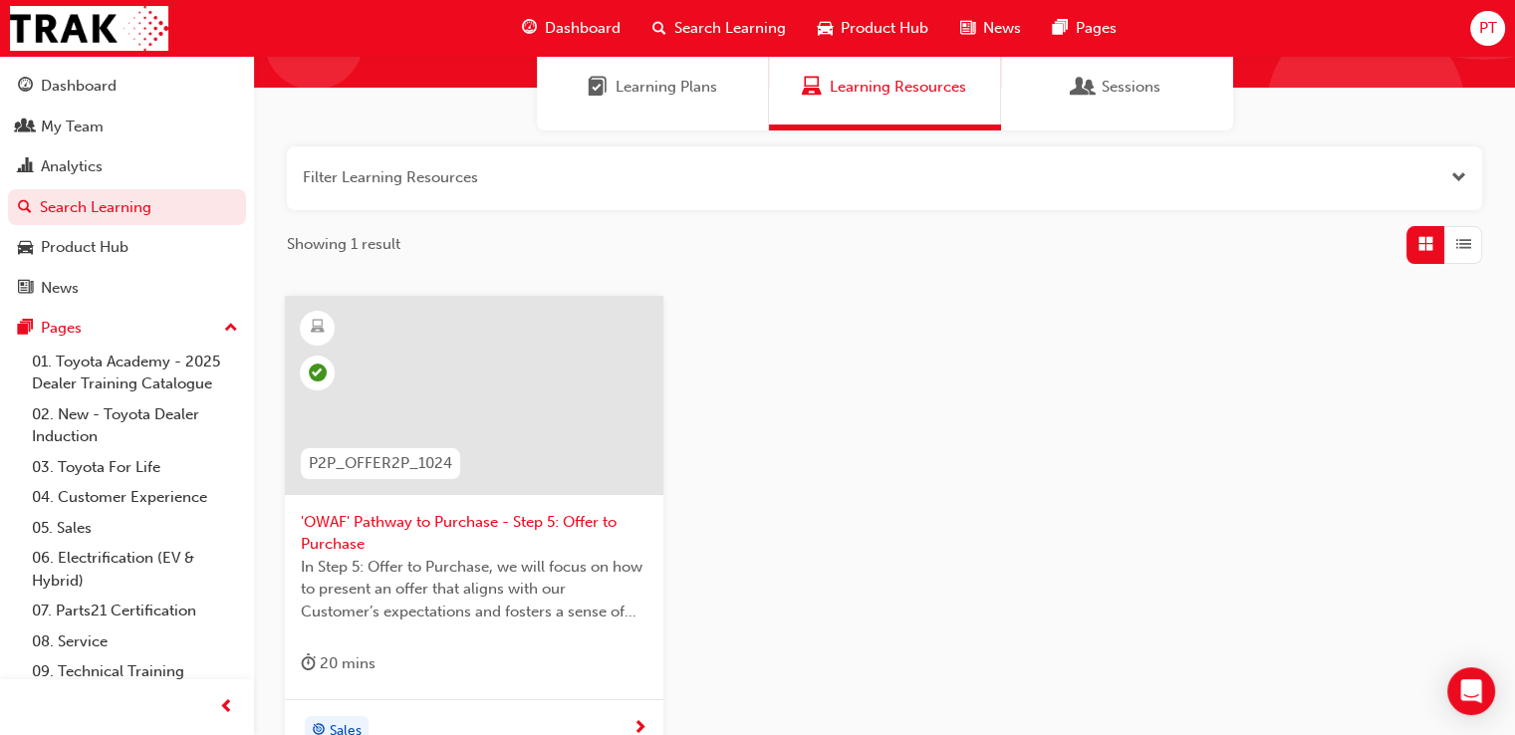
scroll to position [199, 0]
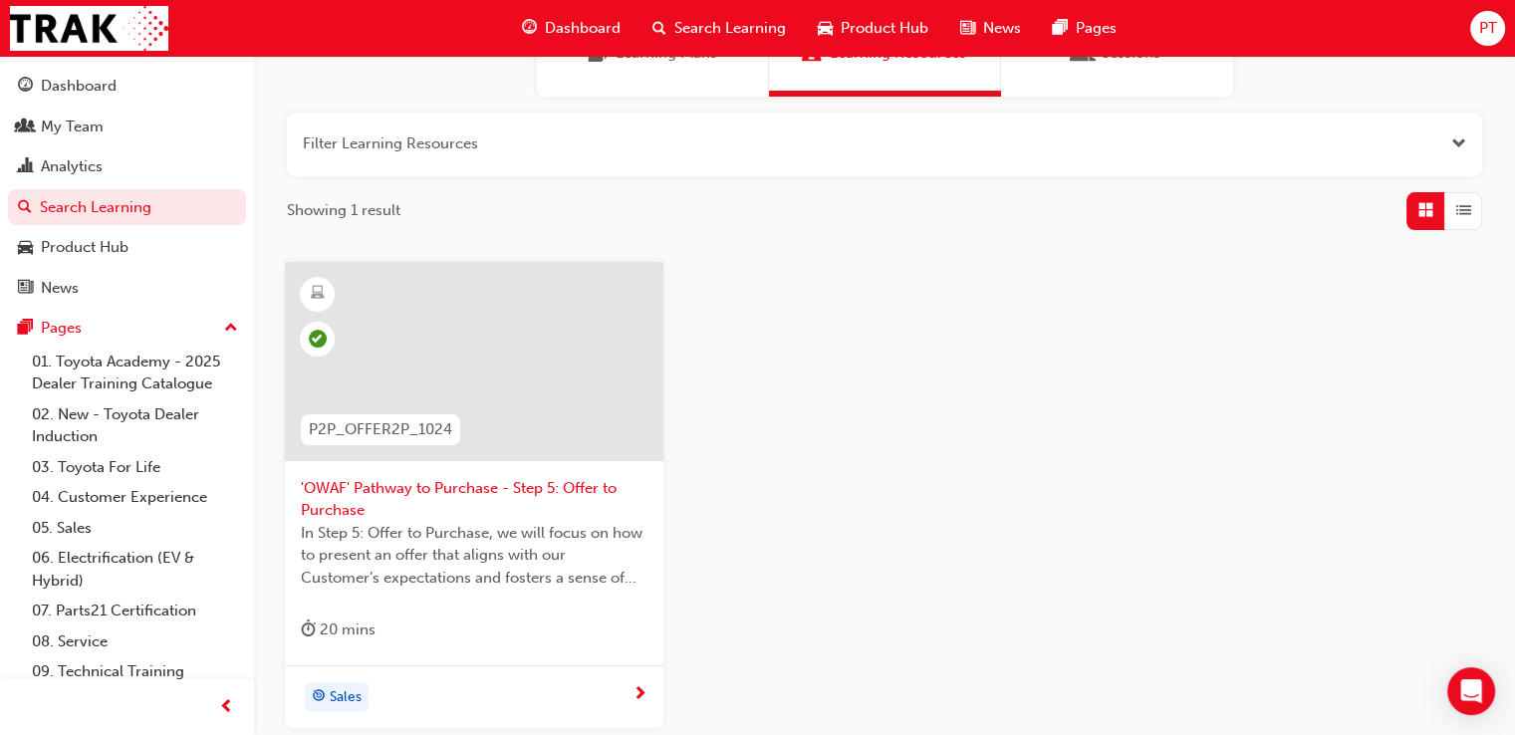
type input "p2p_offer2p"
click at [374, 487] on span "'OWAF' Pathway to Purchase - Step 5: Offer to Purchase" at bounding box center [474, 499] width 347 height 45
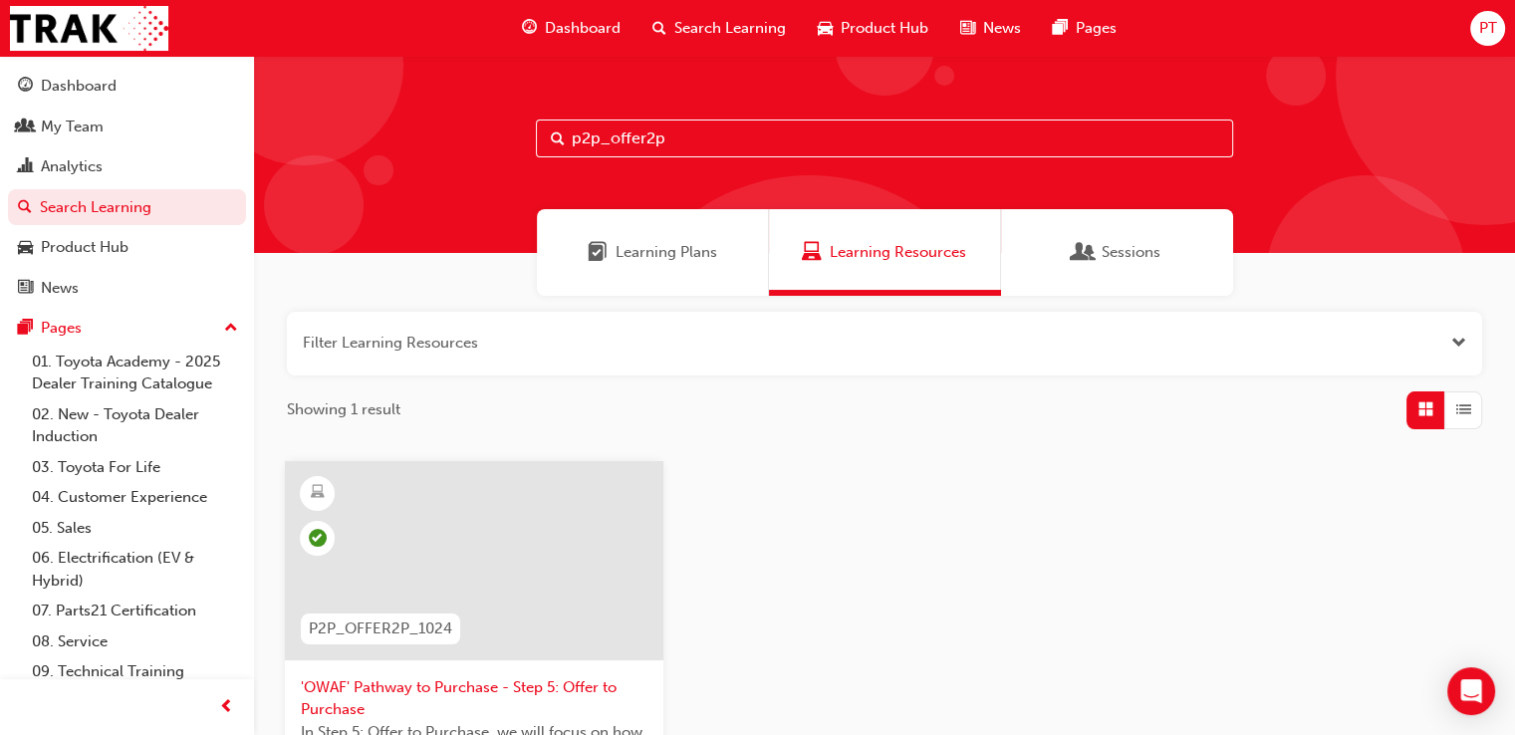
click at [670, 137] on input "p2p_offer2p" at bounding box center [884, 138] width 697 height 38
type input "p2p_delivery"
click at [482, 686] on span "'OWAF' Pathway to Purchase - Step 6: Vehicle Delivery" at bounding box center [474, 698] width 347 height 45
click at [693, 132] on input "p2p_delivery" at bounding box center [884, 138] width 697 height 38
type input "p2p_follow"
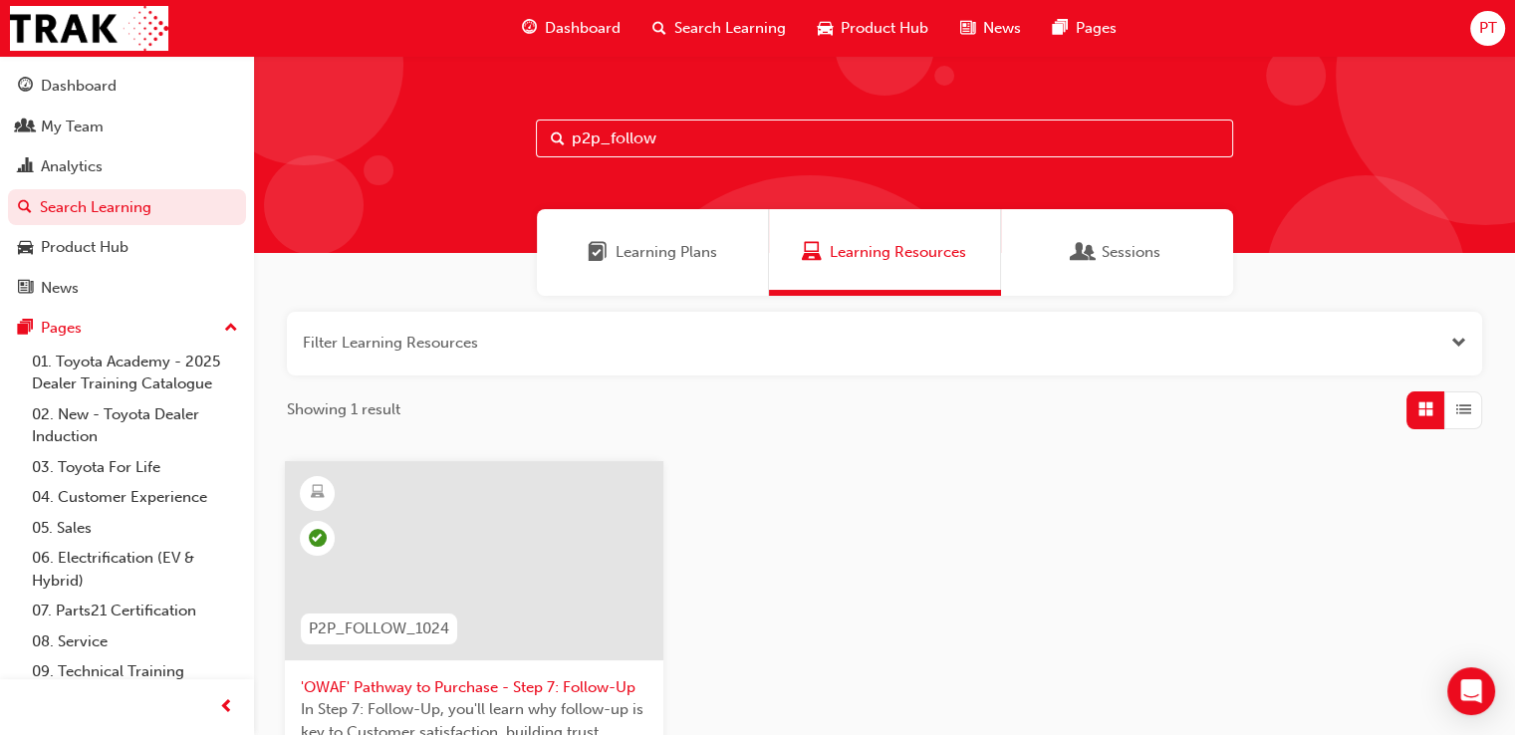
click at [464, 682] on span "'OWAF' Pathway to Purchase - Step 7: Follow-Up" at bounding box center [474, 687] width 347 height 23
